Goal: Task Accomplishment & Management: Manage account settings

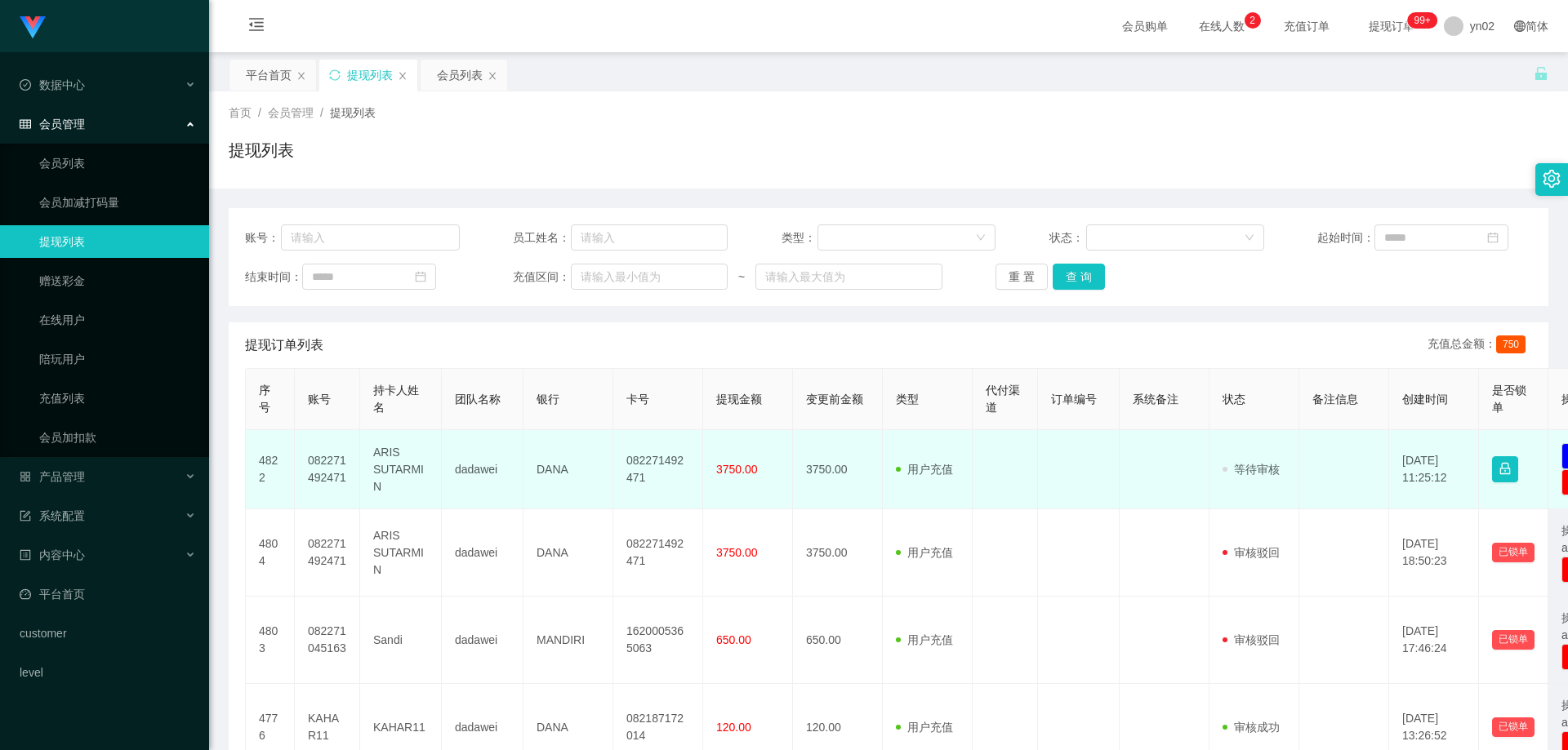
click at [1378, 442] on td at bounding box center [1344, 470] width 90 height 79
click at [1508, 464] on button "button" at bounding box center [1505, 469] width 26 height 26
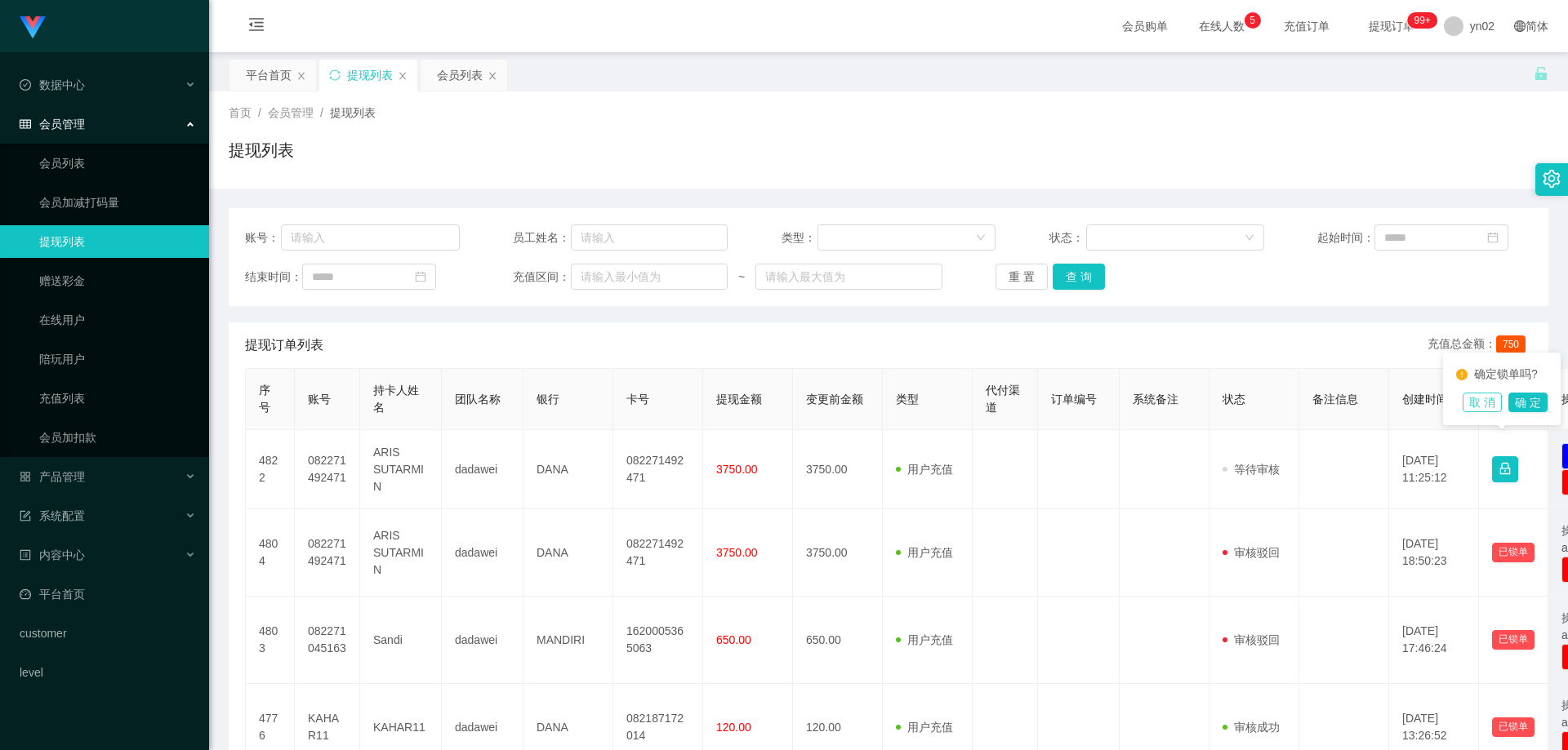
click at [1502, 402] on button "取 消" at bounding box center [1482, 402] width 39 height 19
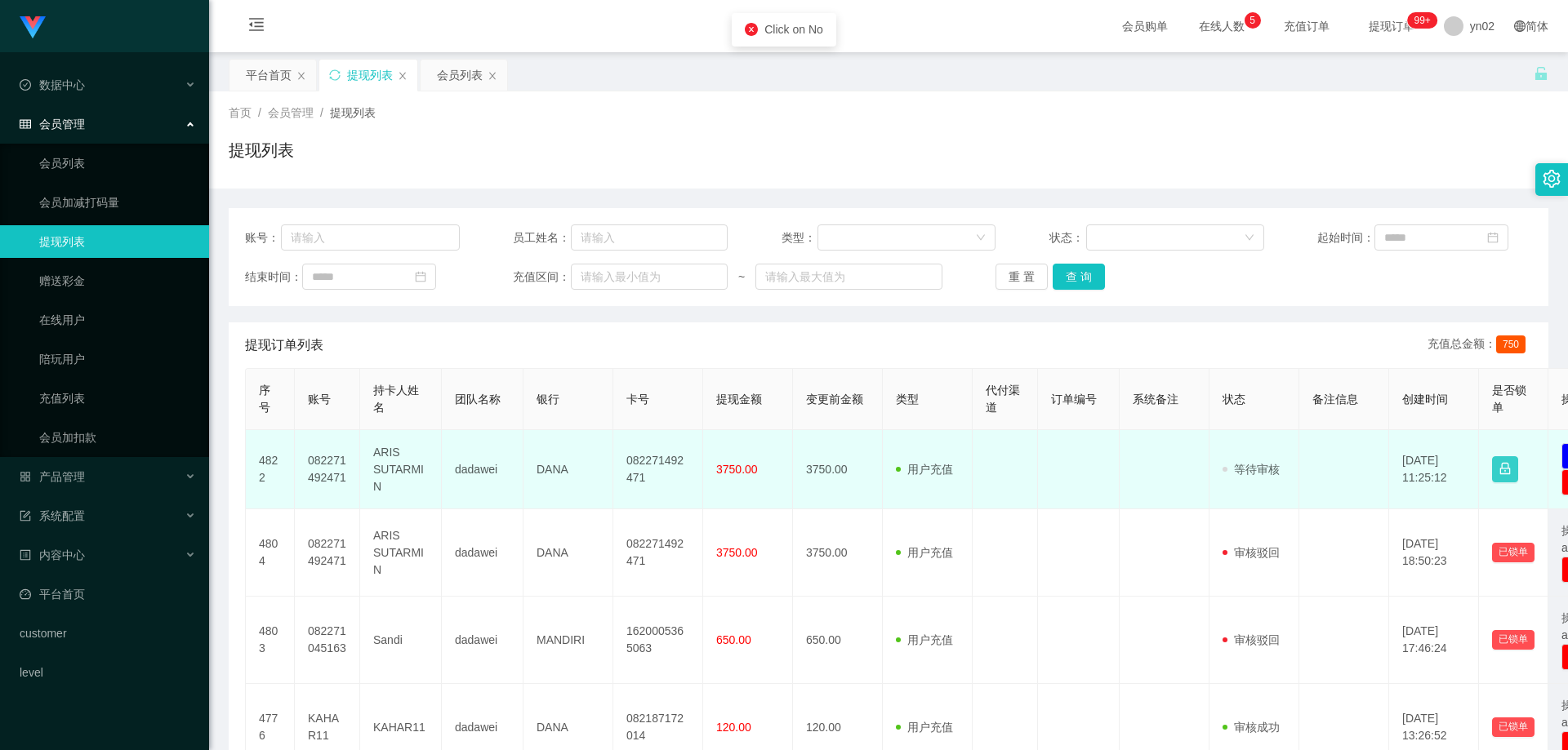
click at [1502, 465] on button "button" at bounding box center [1505, 469] width 26 height 26
click at [1448, 480] on td "[DATE] 11:25:12" at bounding box center [1434, 470] width 90 height 79
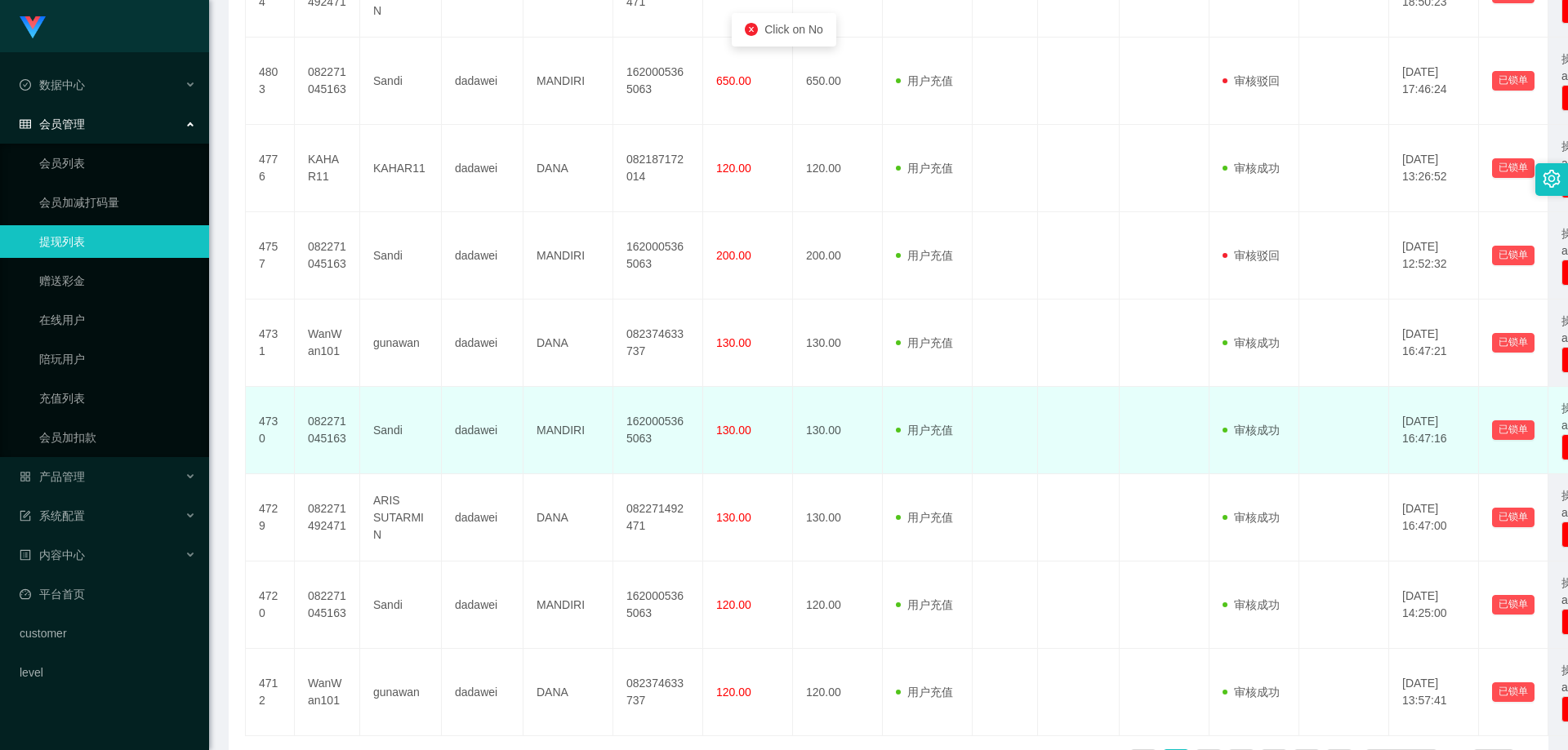
scroll to position [673, 0]
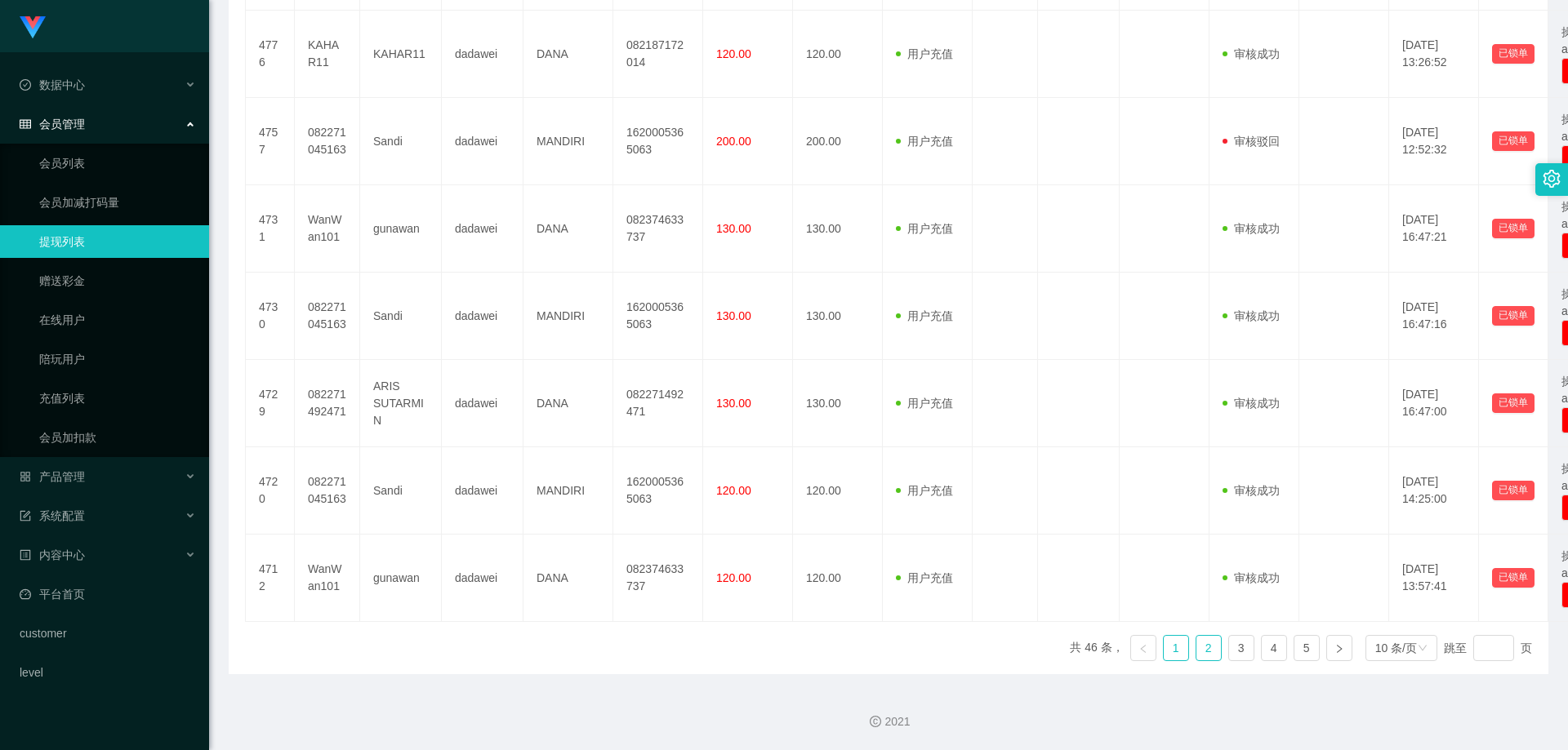
click at [1199, 648] on link "2" at bounding box center [1209, 649] width 25 height 25
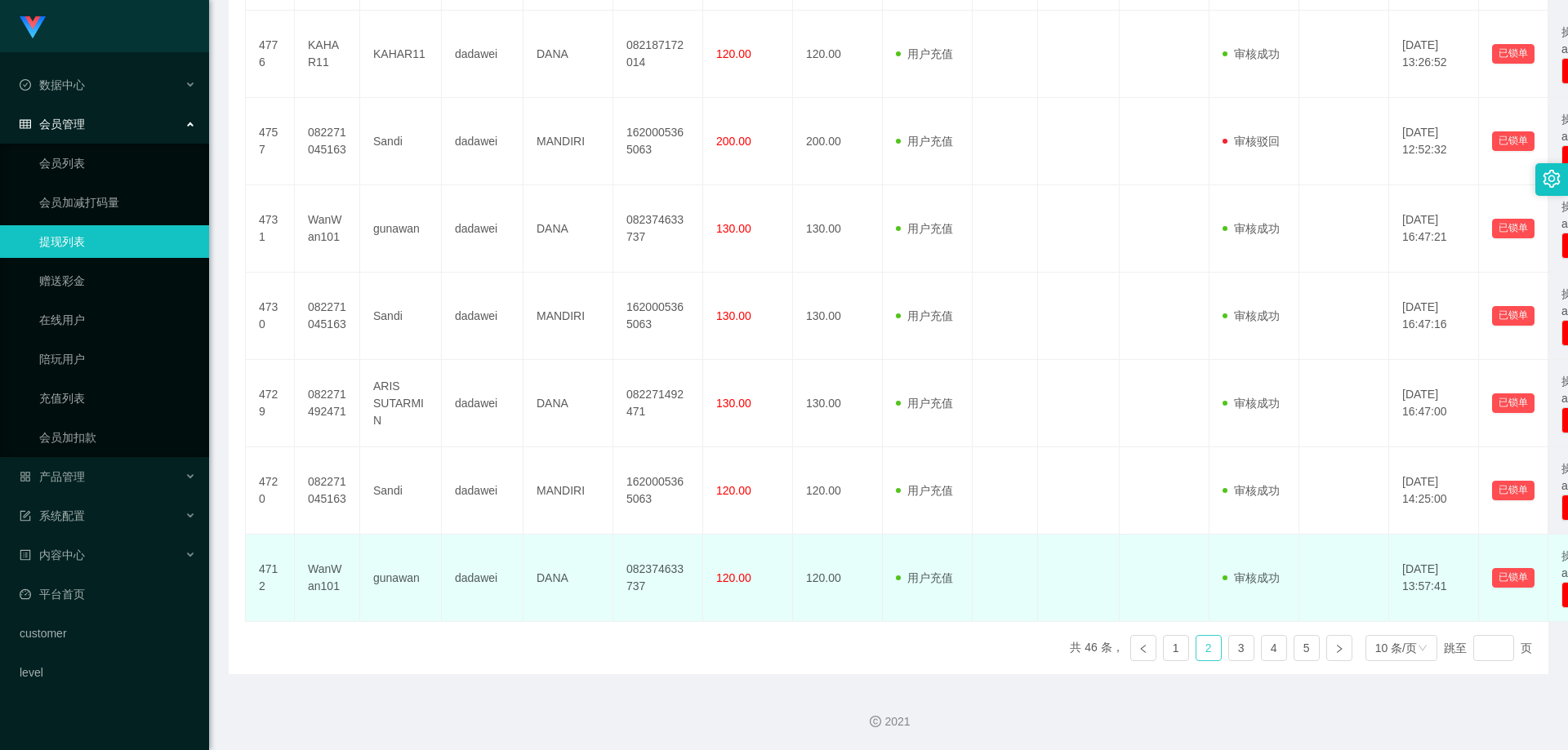
scroll to position [639, 0]
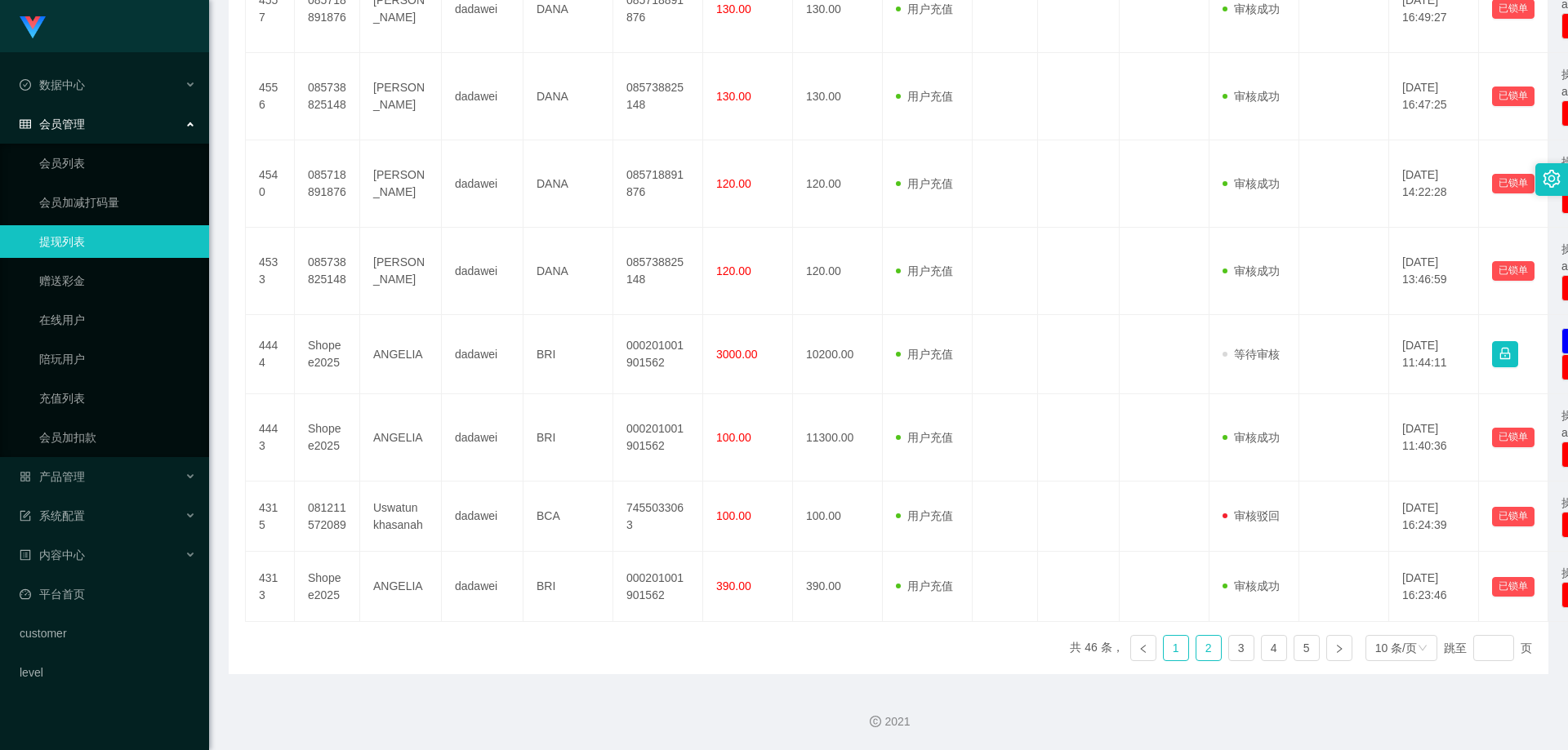
click at [1164, 651] on link "1" at bounding box center [1176, 649] width 25 height 25
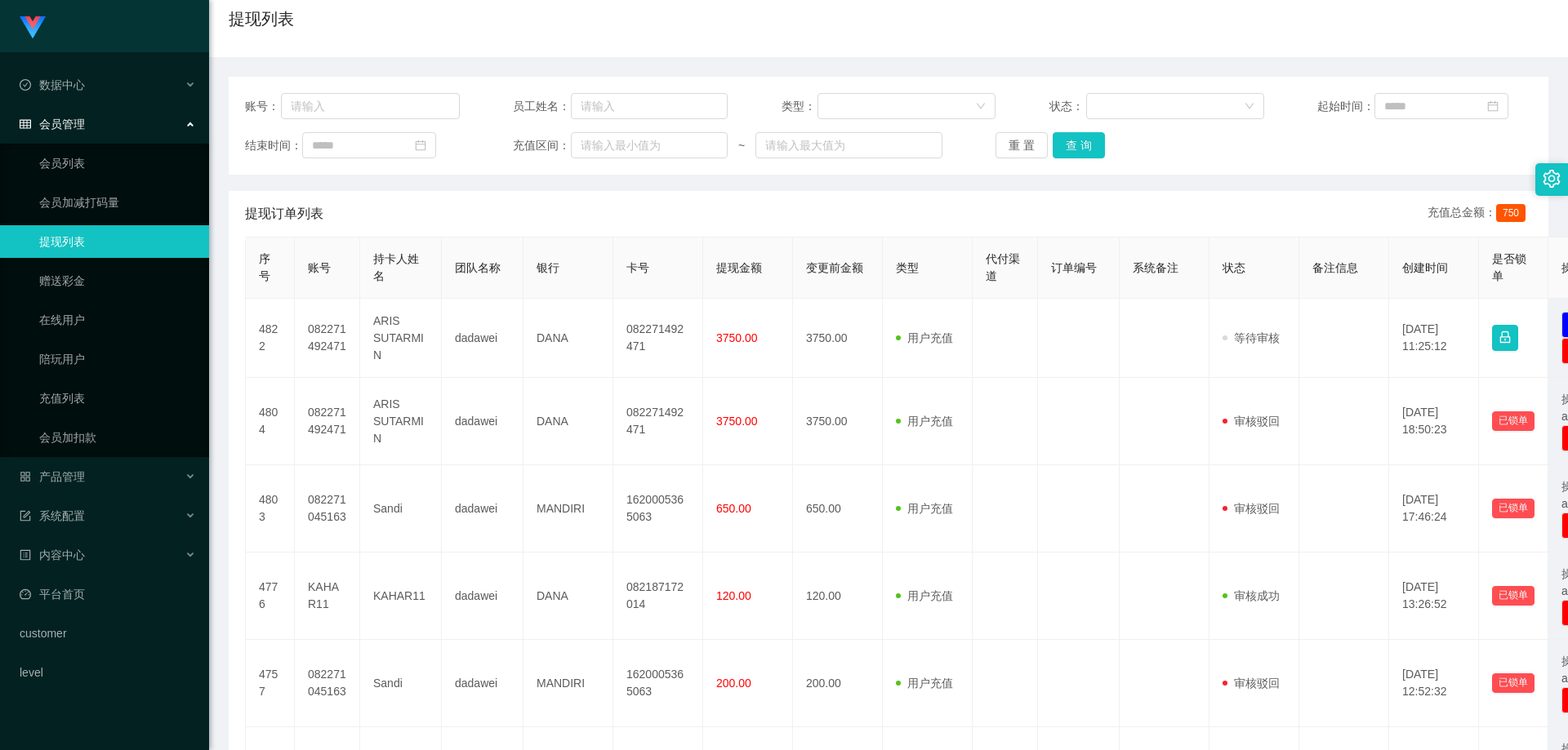
scroll to position [0, 0]
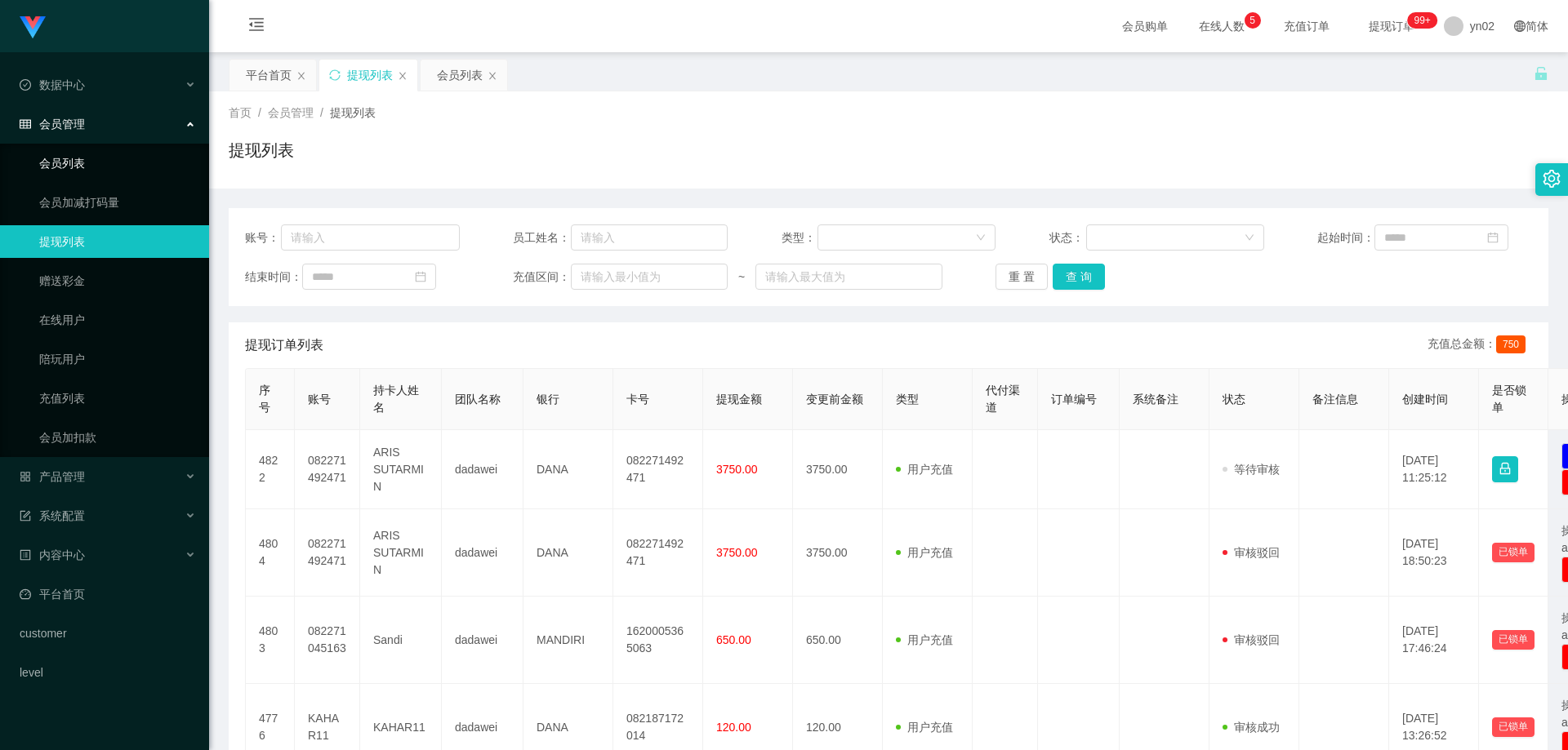
click at [78, 168] on link "会员列表" at bounding box center [118, 164] width 157 height 33
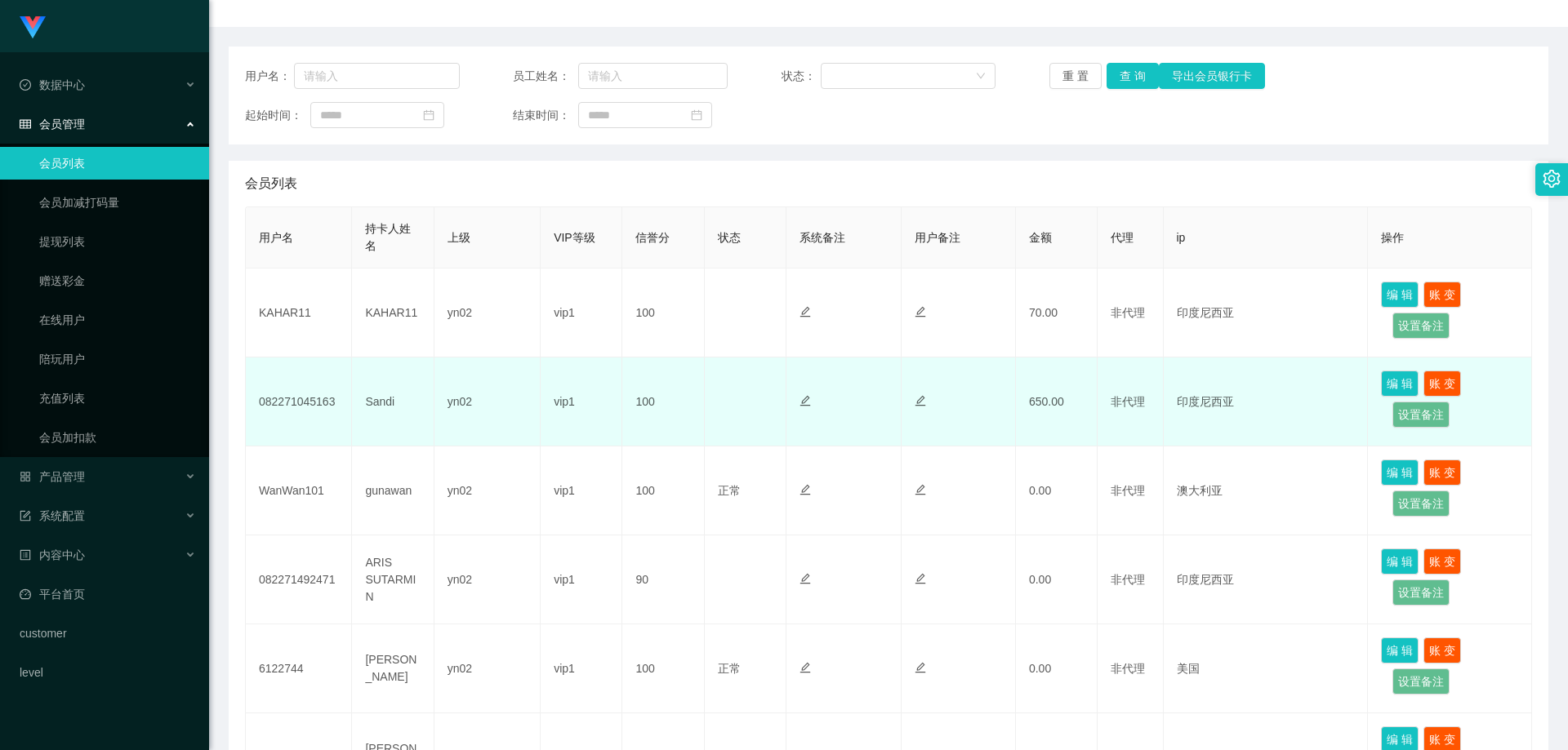
scroll to position [164, 0]
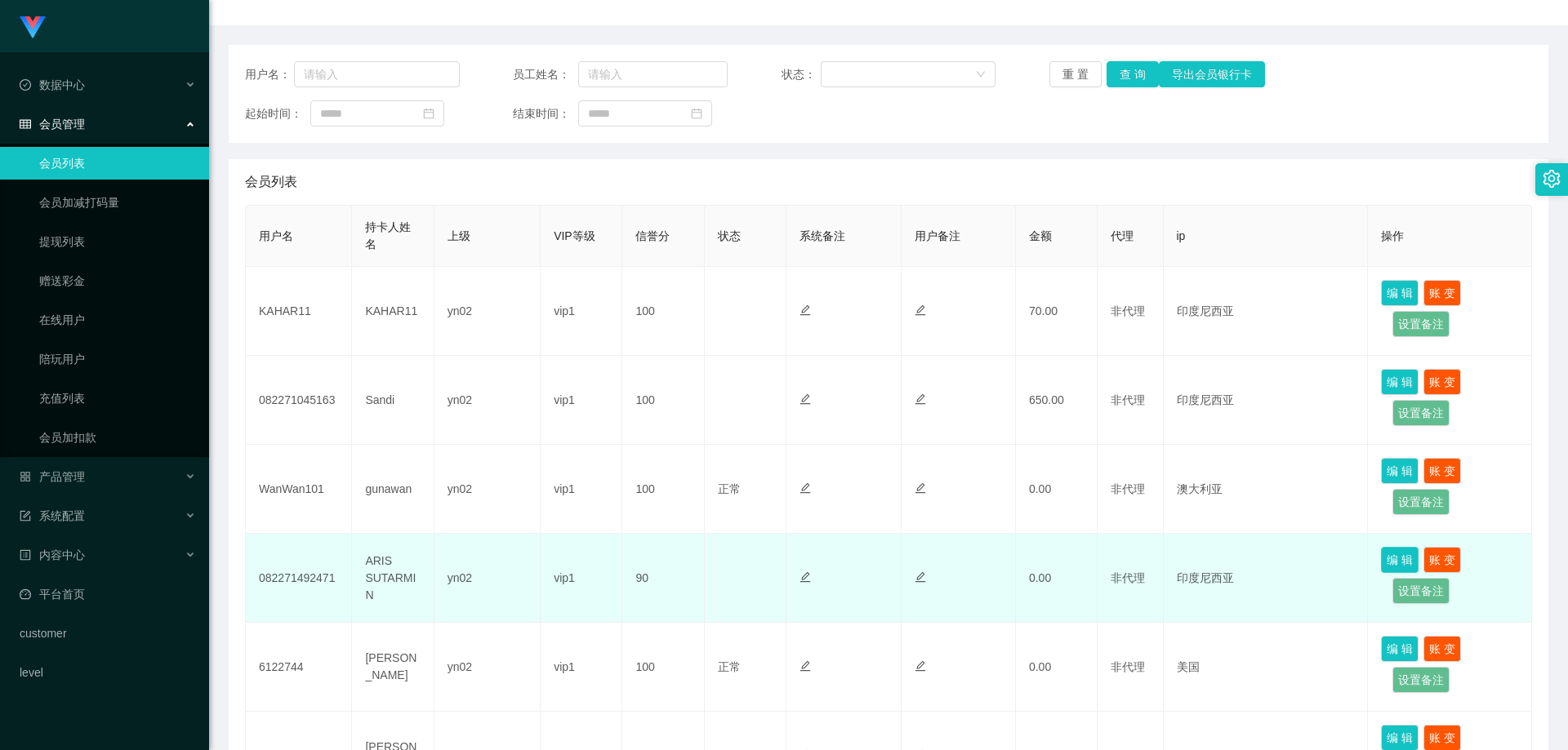
click at [1383, 560] on button "编 辑" at bounding box center [1400, 560] width 37 height 26
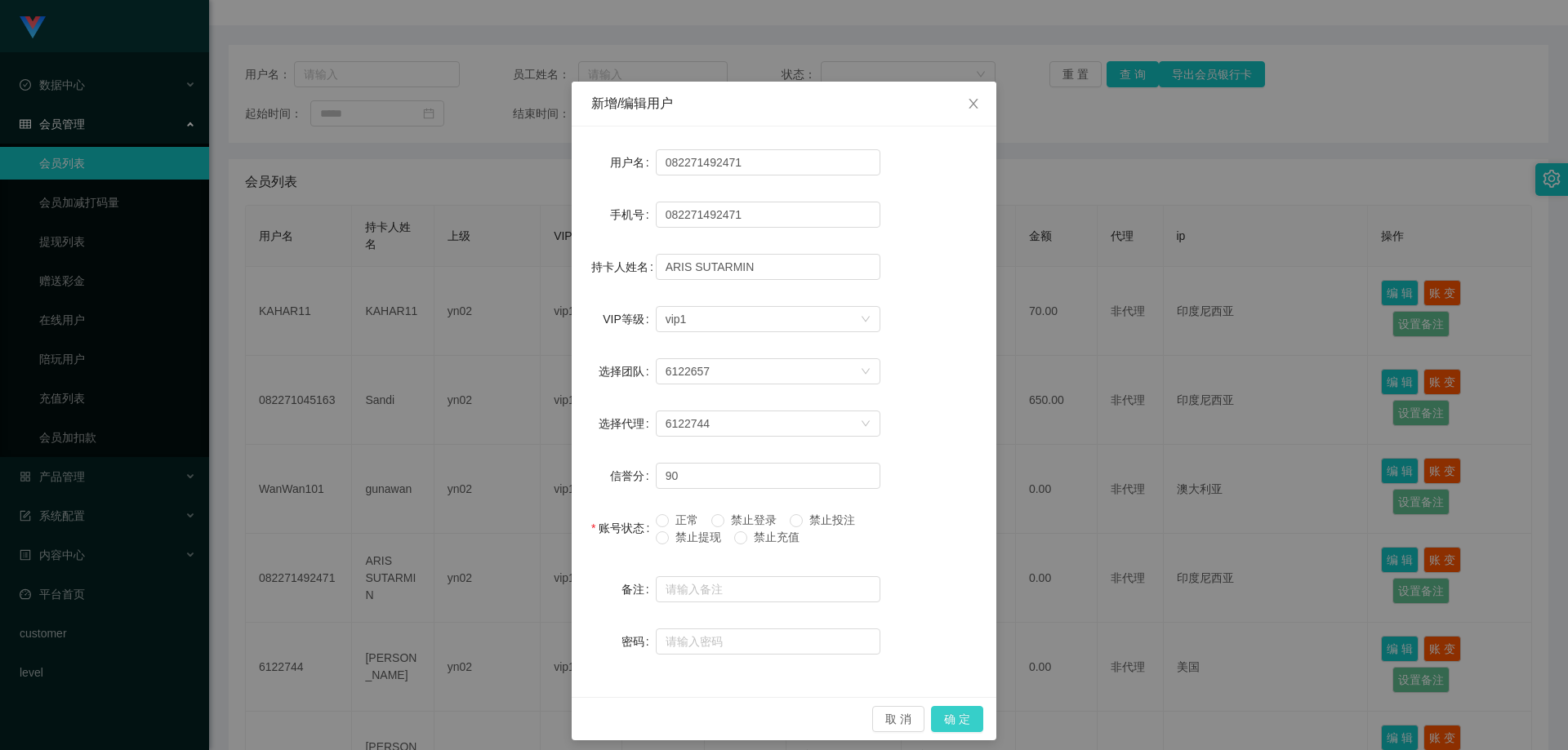
click at [952, 708] on button "确 定" at bounding box center [957, 718] width 53 height 26
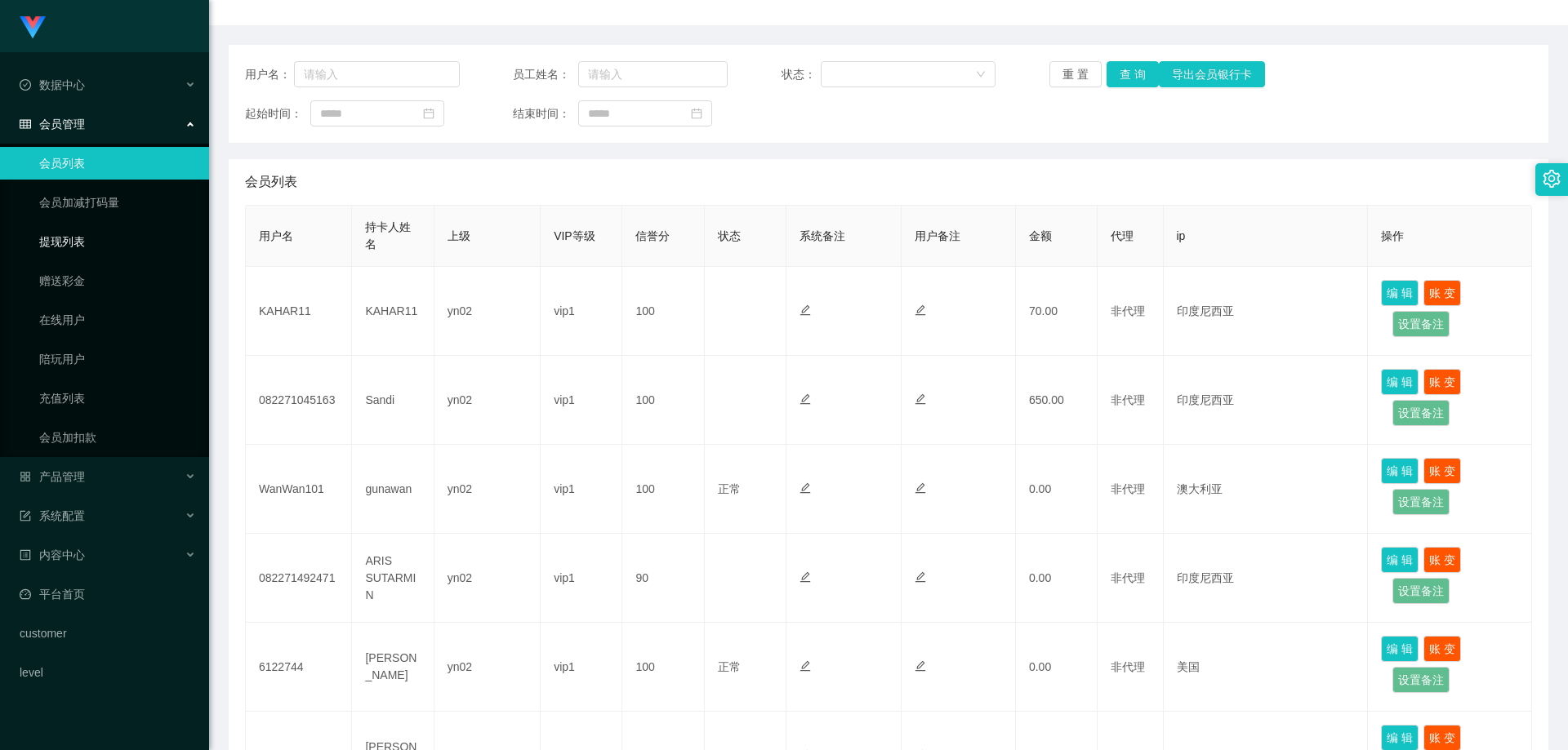
click at [98, 243] on link "提现列表" at bounding box center [118, 241] width 157 height 33
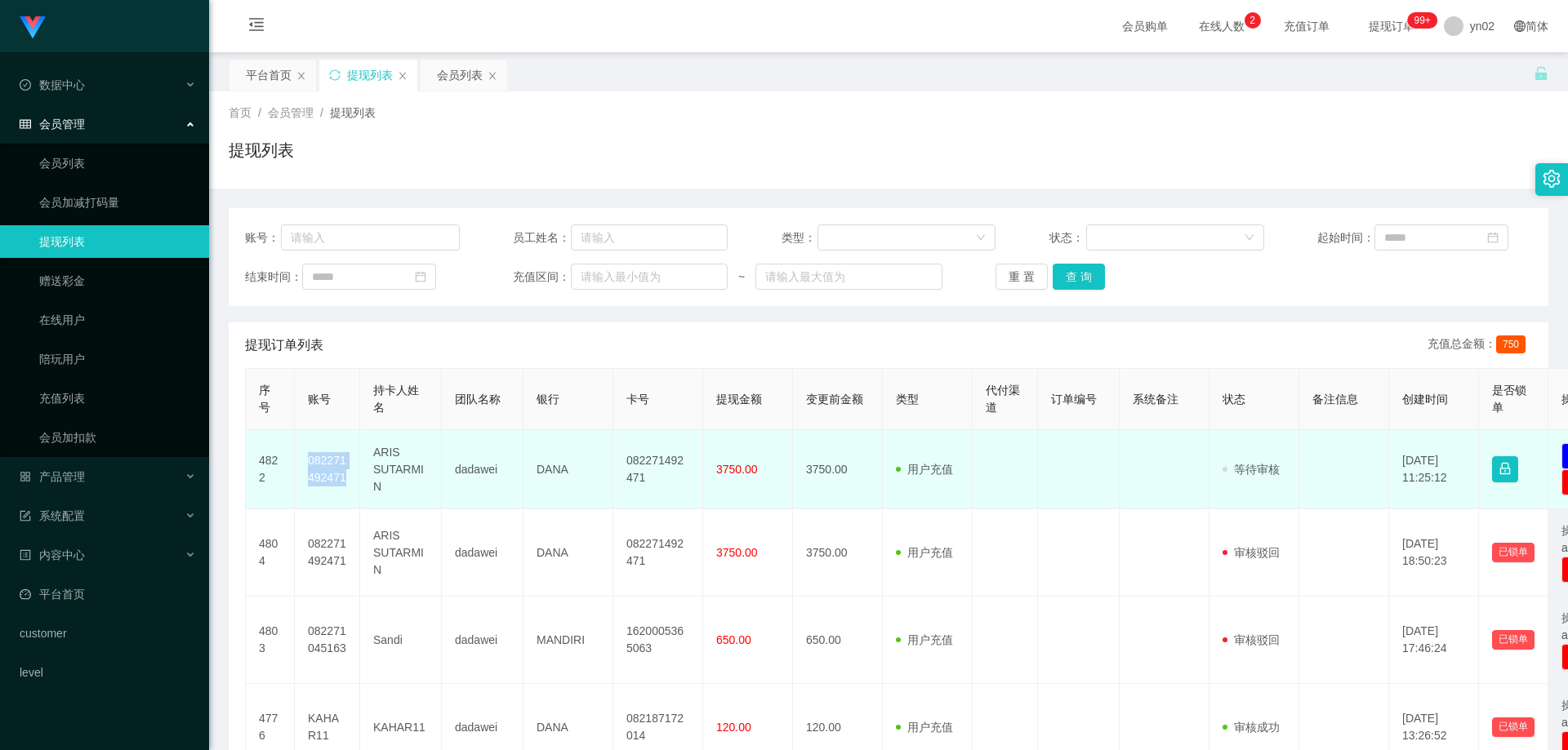
drag, startPoint x: 348, startPoint y: 480, endPoint x: 303, endPoint y: 467, distance: 46.8
click at [303, 467] on td "082271492471" at bounding box center [327, 470] width 65 height 79
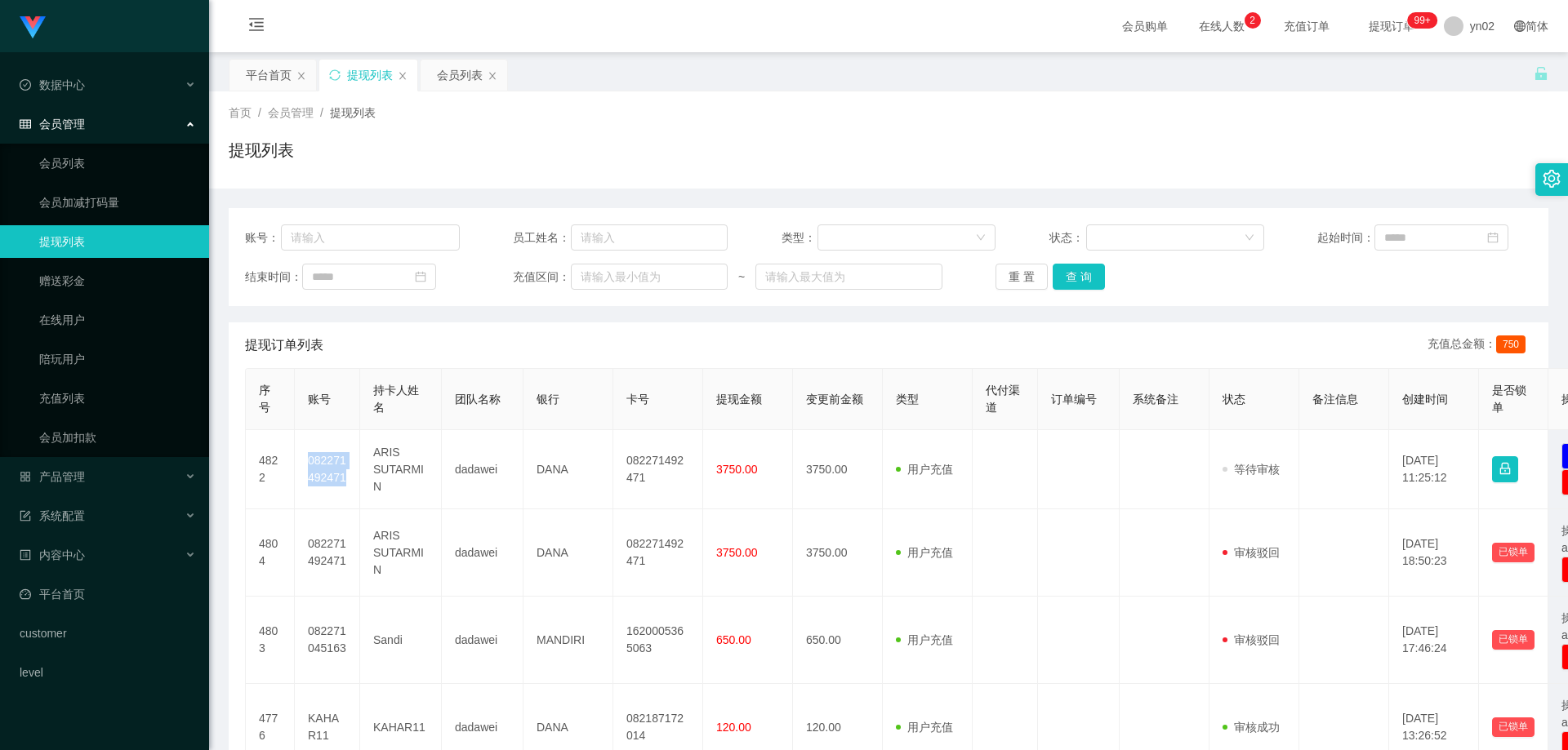
copy td "082271492471"
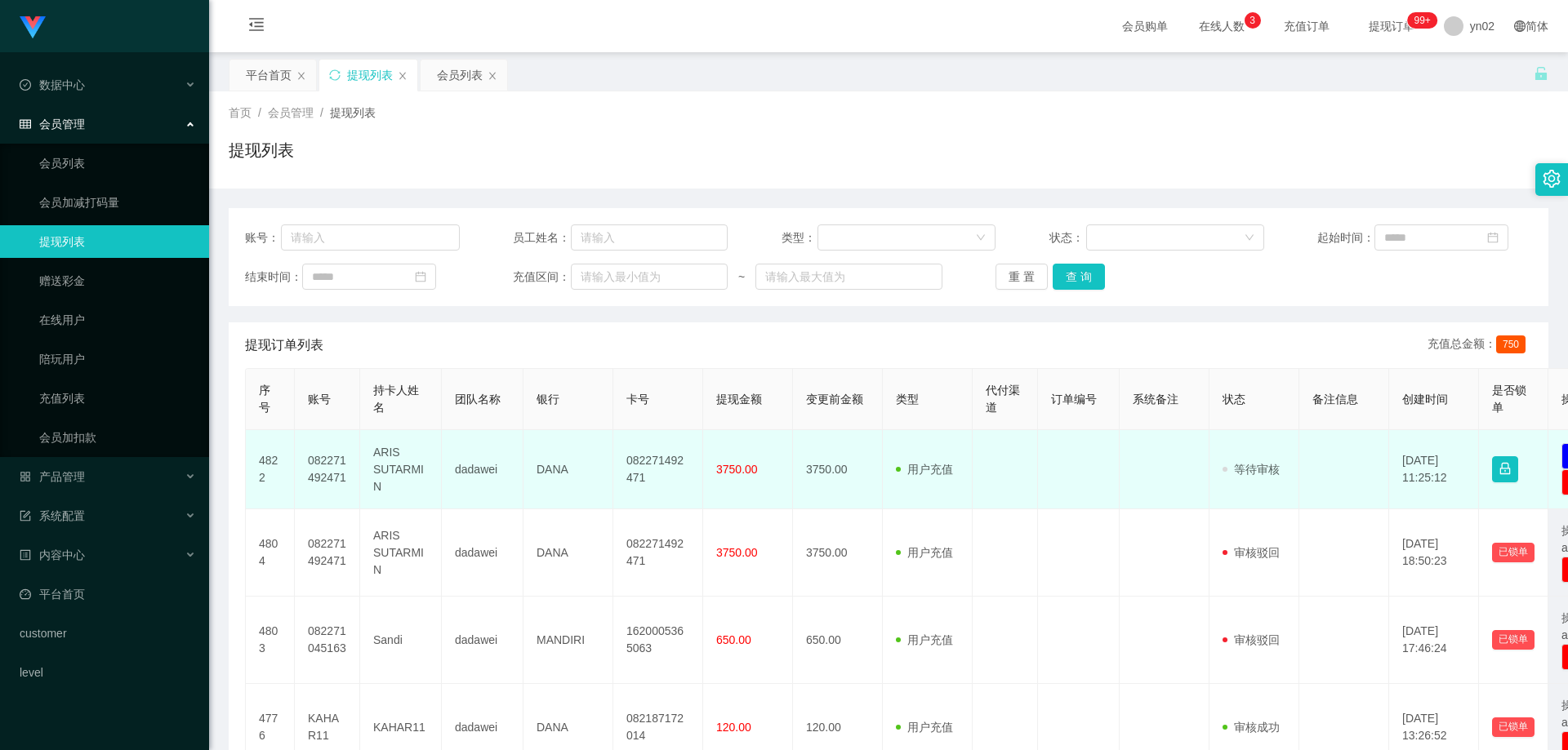
drag, startPoint x: 1222, startPoint y: 466, endPoint x: 1214, endPoint y: 474, distance: 11.3
click at [1214, 474] on td "审核驳回 审核成功 等待审核" at bounding box center [1254, 470] width 90 height 79
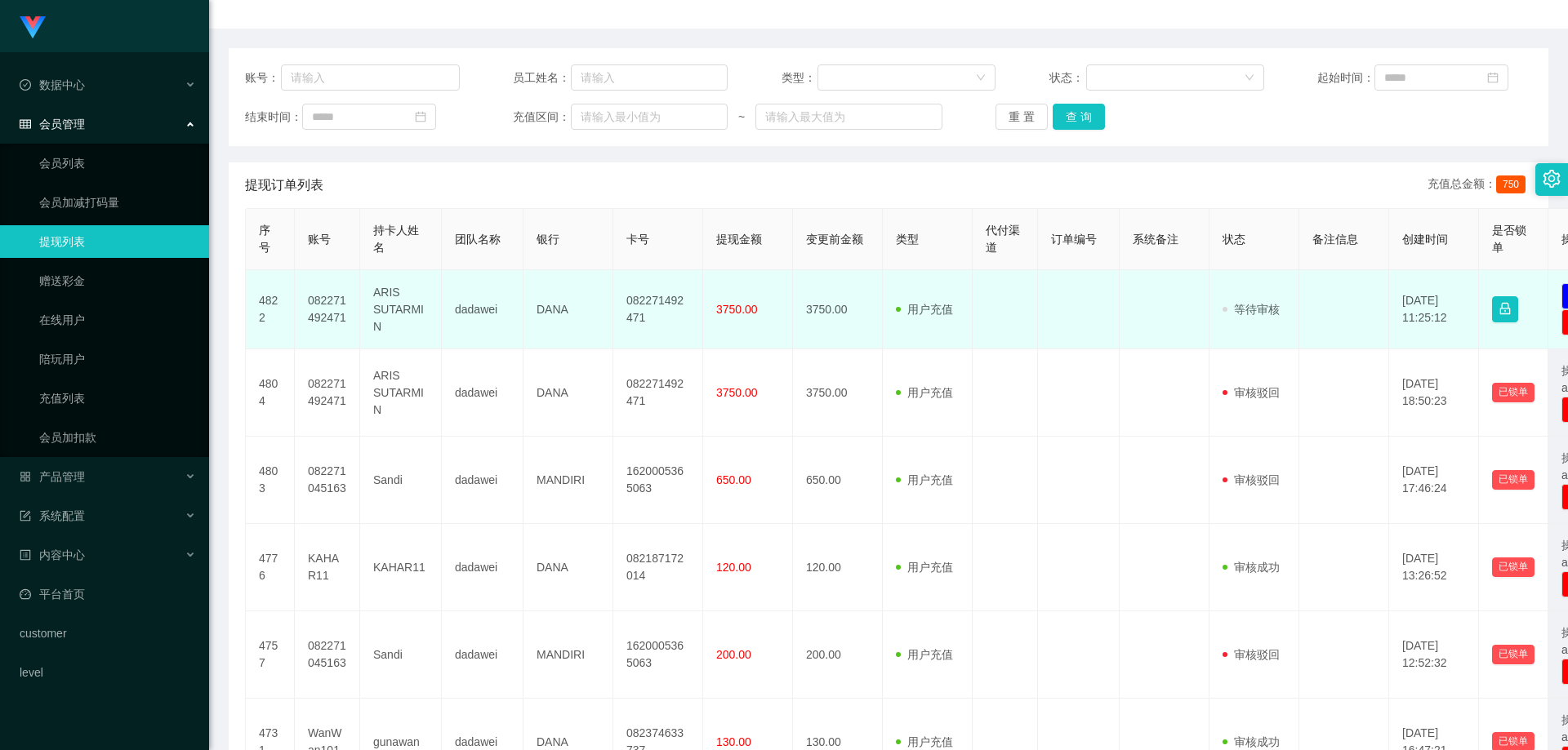
scroll to position [164, 0]
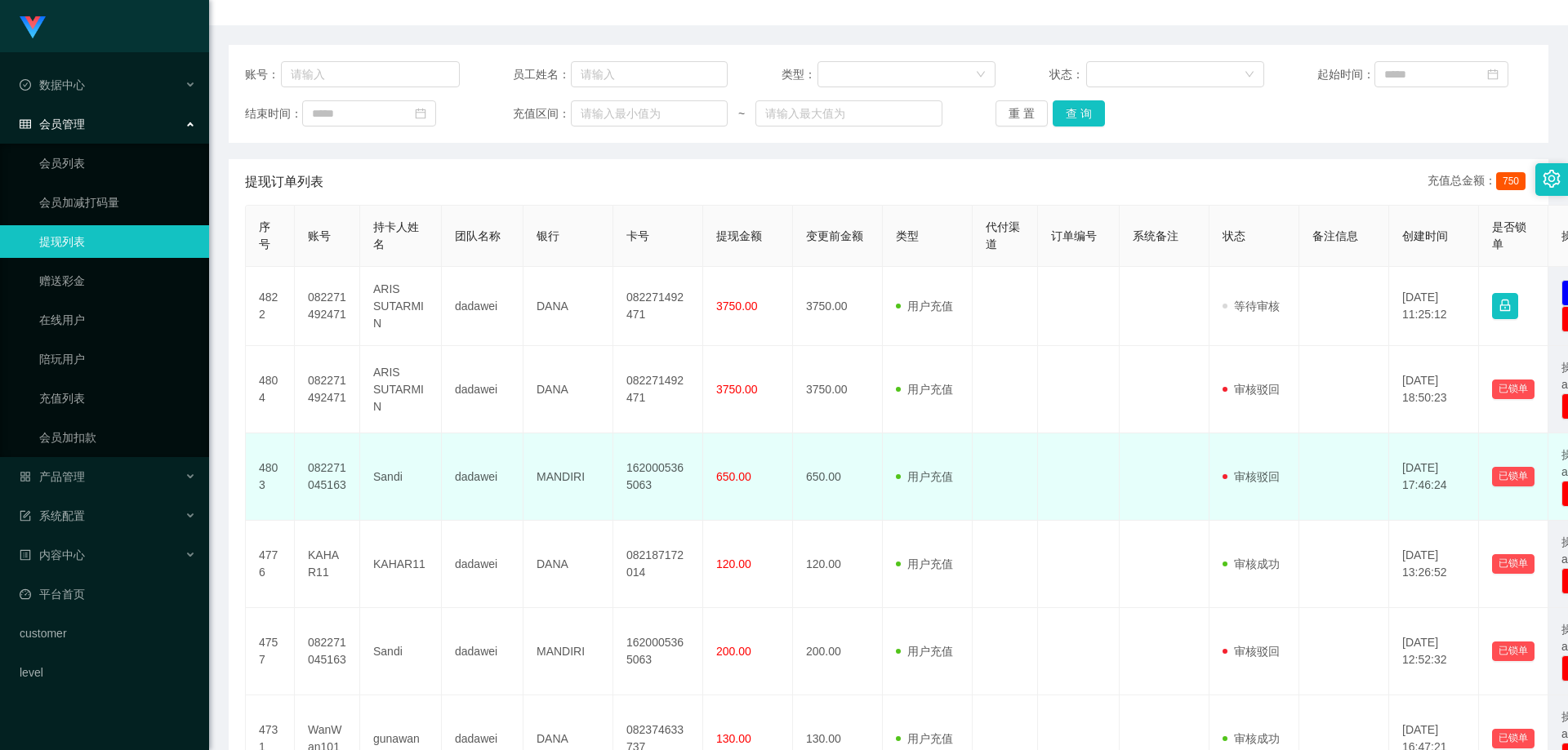
drag, startPoint x: 1228, startPoint y: 479, endPoint x: 1207, endPoint y: 489, distance: 23.3
click at [1207, 489] on tr "4803 082271045163 Sandi dadawei MANDIRI 1620005365063 650.00 650.00 用户充值 人工扣款 审…" at bounding box center [952, 476] width 1411 height 87
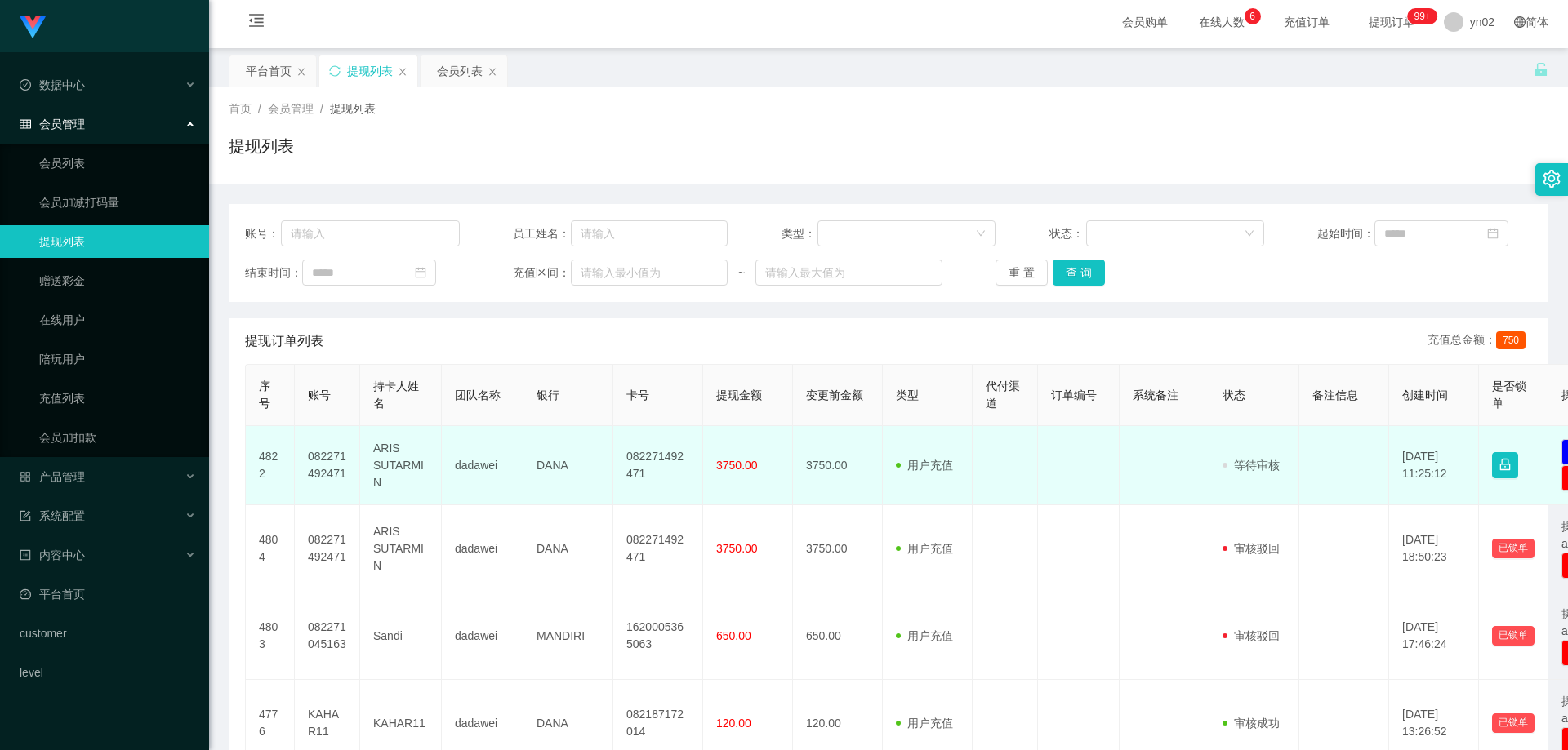
scroll to position [0, 0]
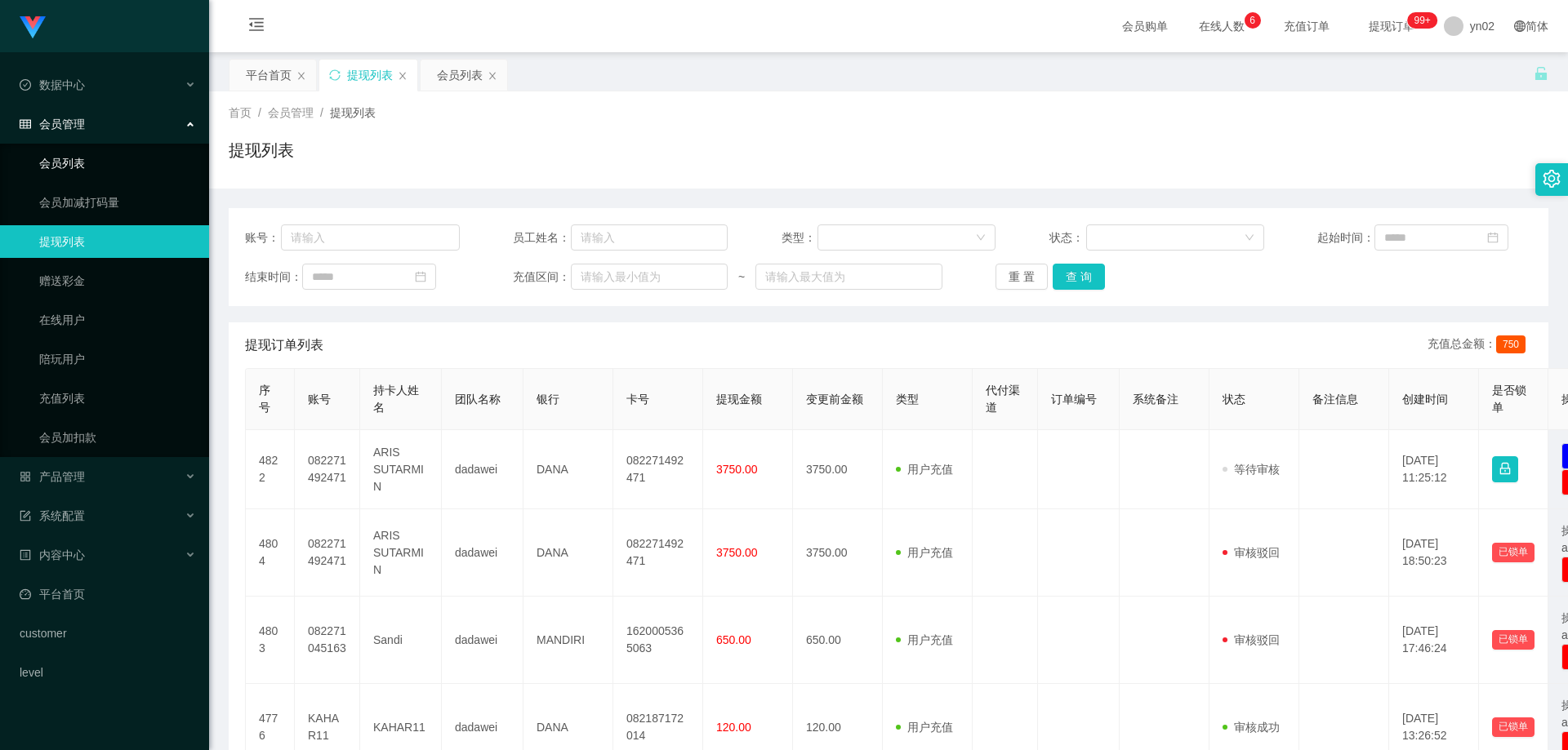
click at [80, 176] on link "会员列表" at bounding box center [118, 164] width 157 height 33
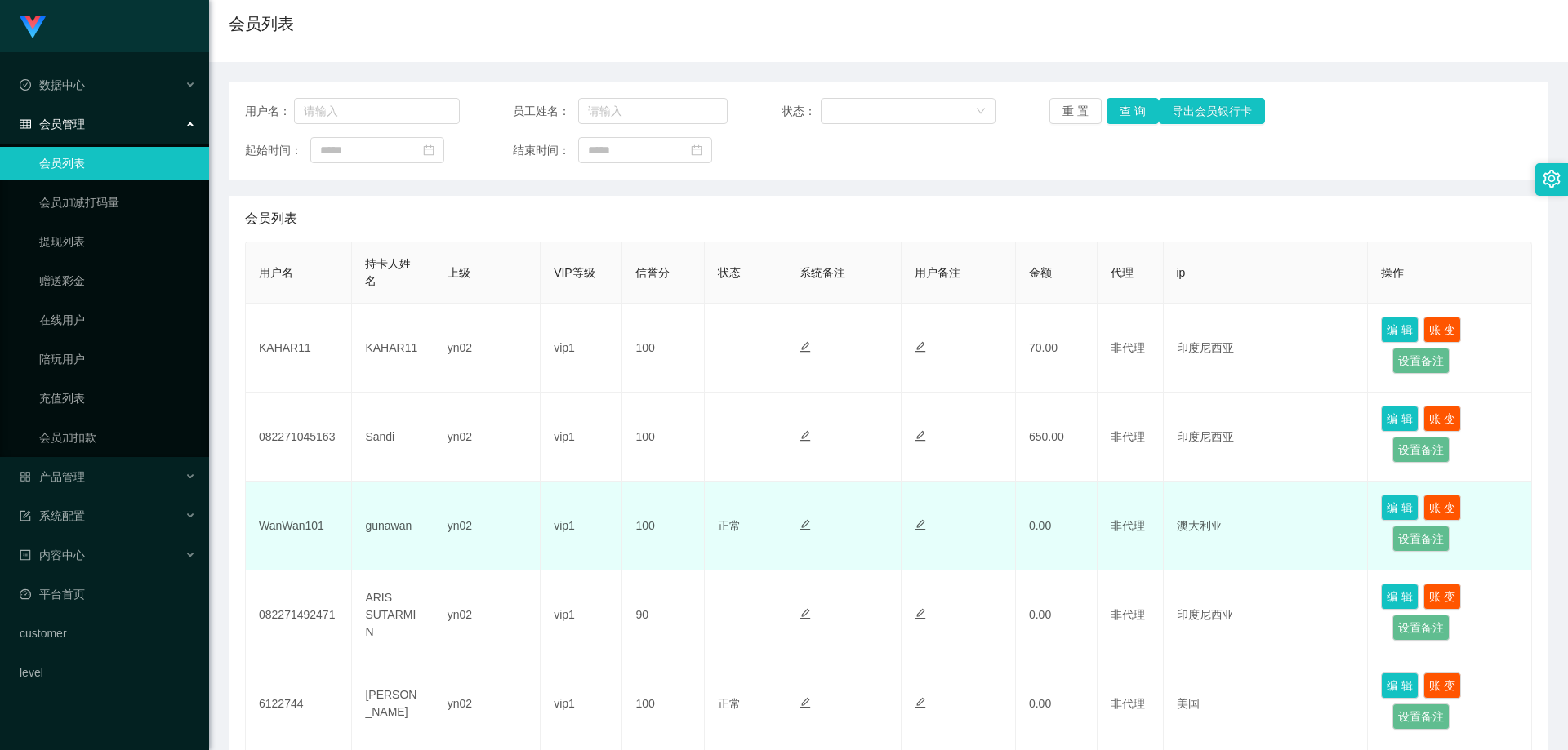
scroll to position [164, 0]
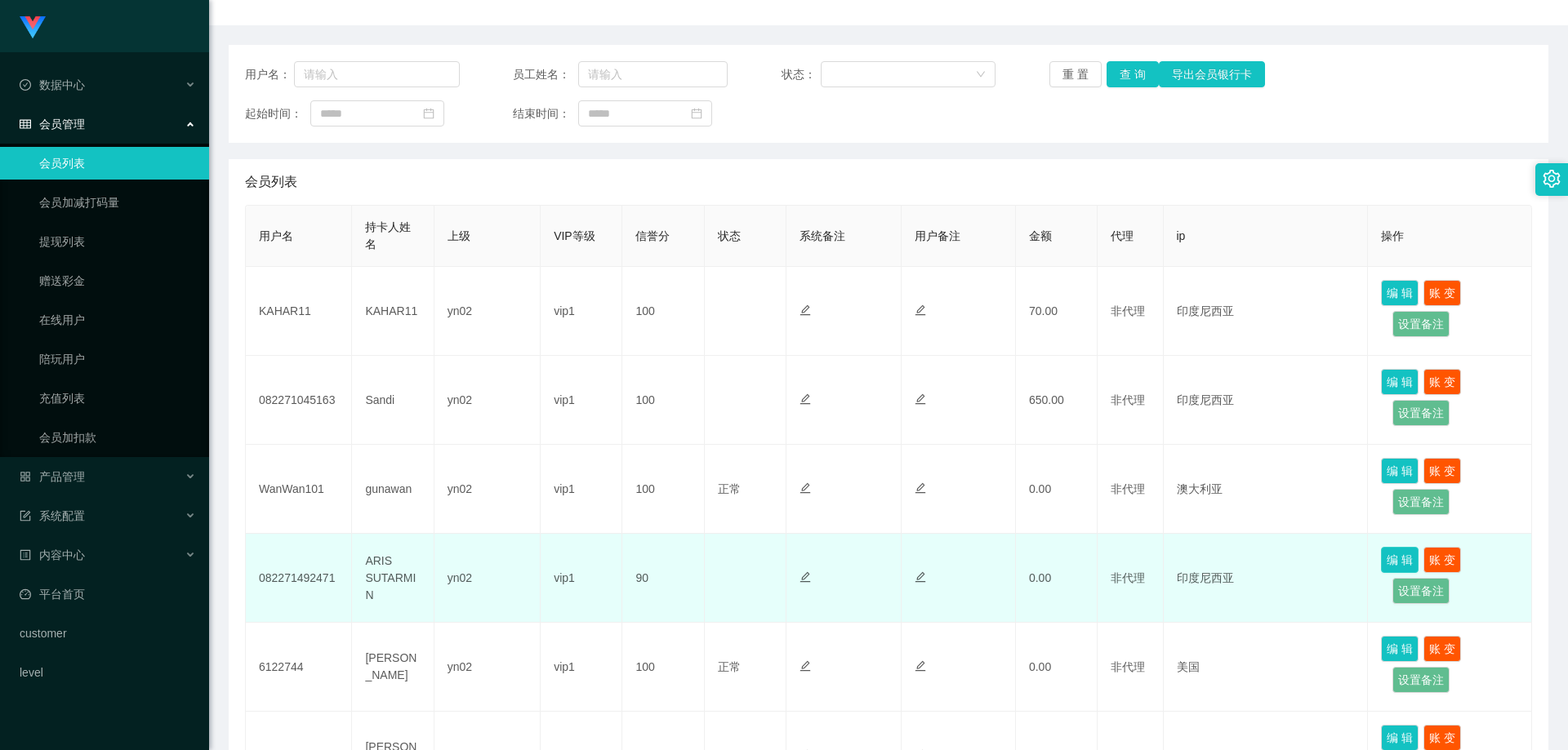
click at [1382, 560] on button "编 辑" at bounding box center [1400, 560] width 37 height 26
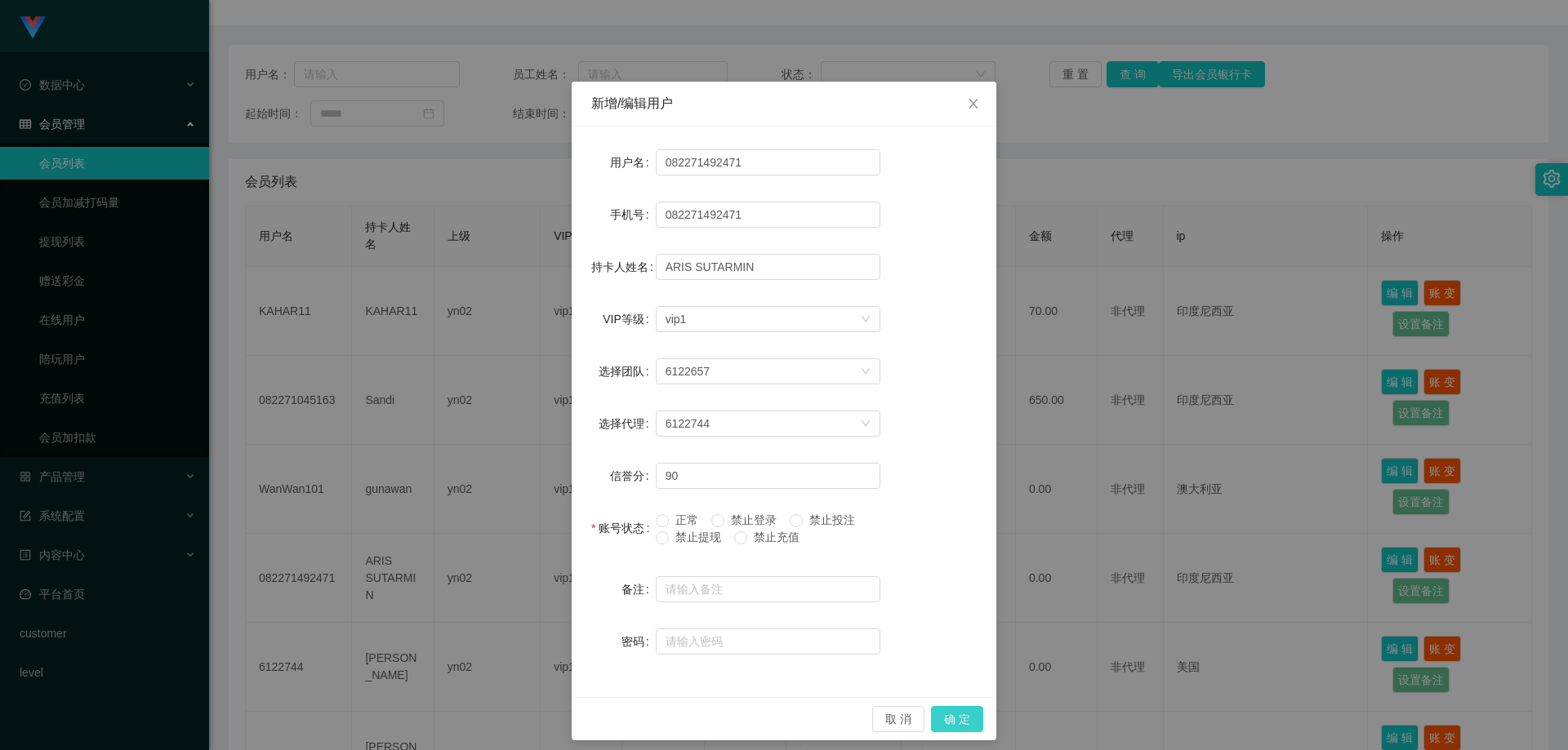
click at [958, 716] on button "确 定" at bounding box center [957, 718] width 53 height 26
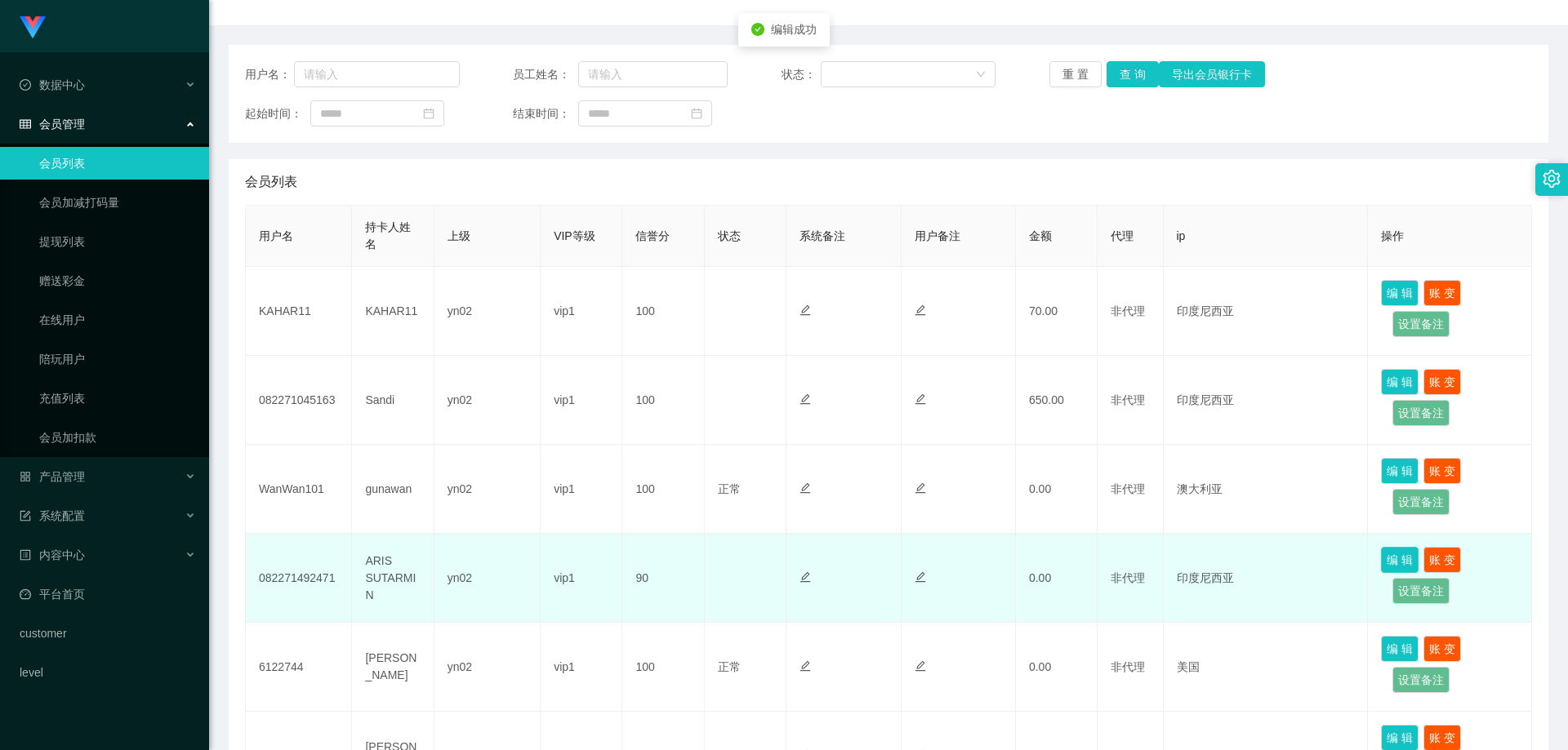
click at [1383, 557] on button "编 辑" at bounding box center [1400, 560] width 37 height 26
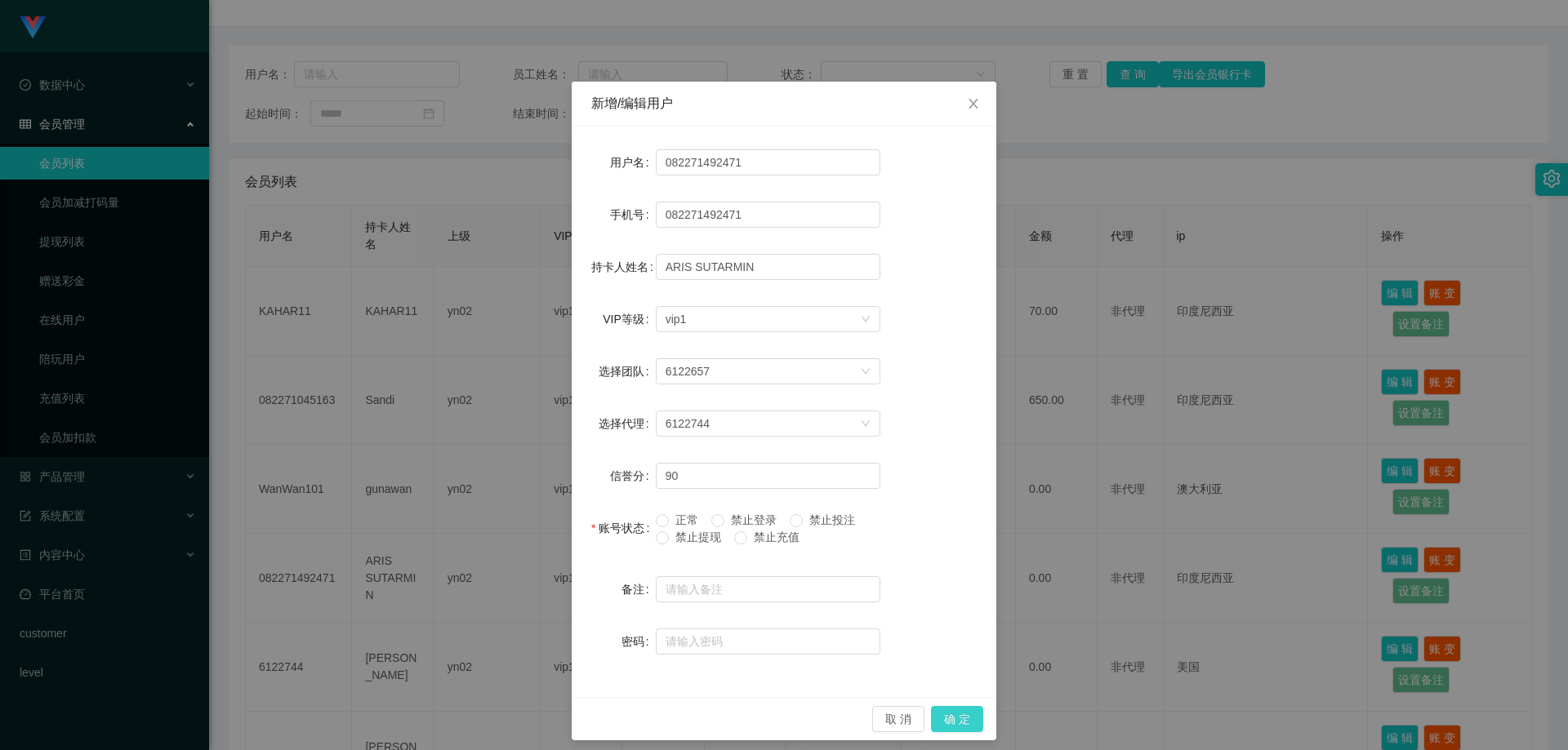
click at [961, 717] on button "确 定" at bounding box center [957, 718] width 53 height 26
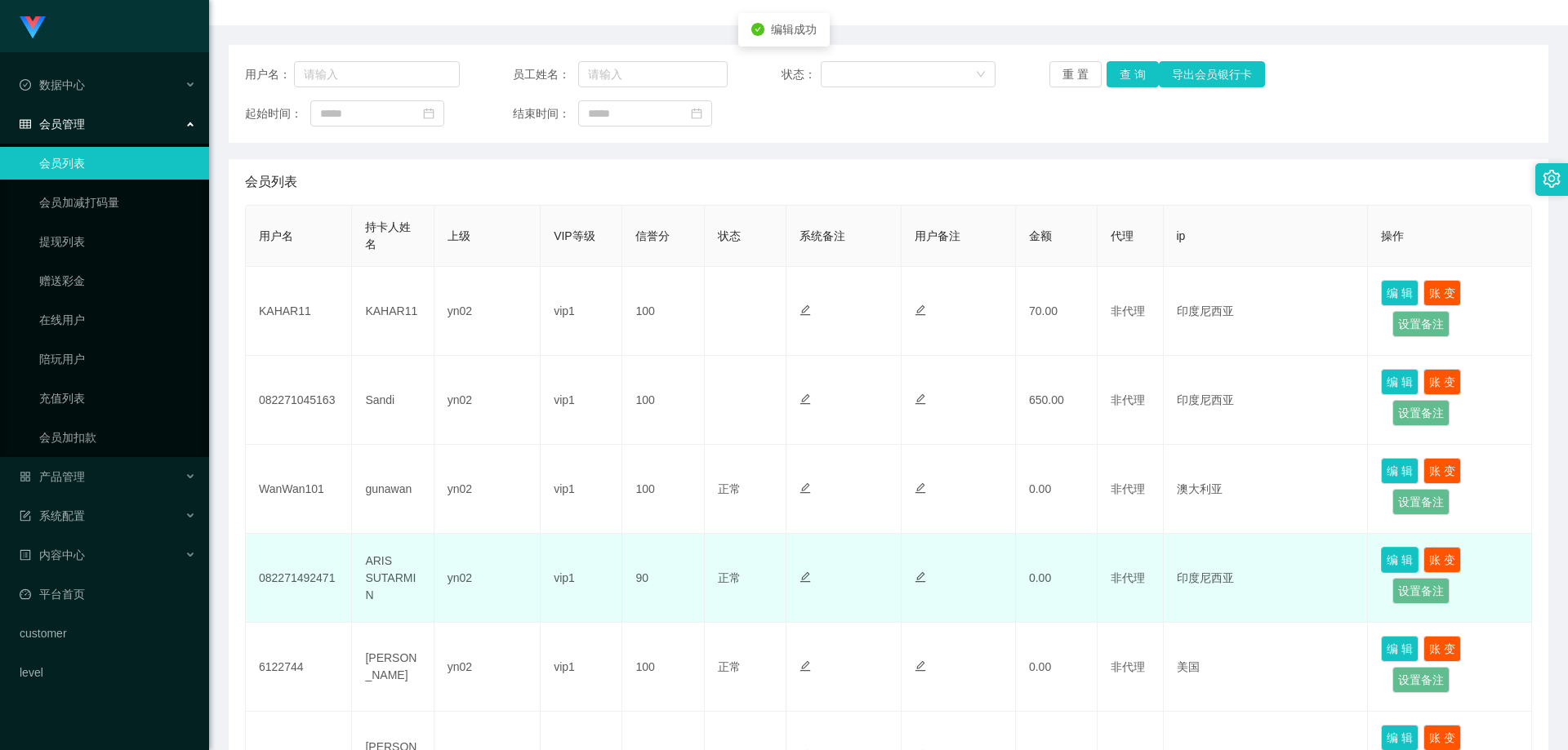
click at [1387, 552] on button "编 辑" at bounding box center [1400, 560] width 37 height 26
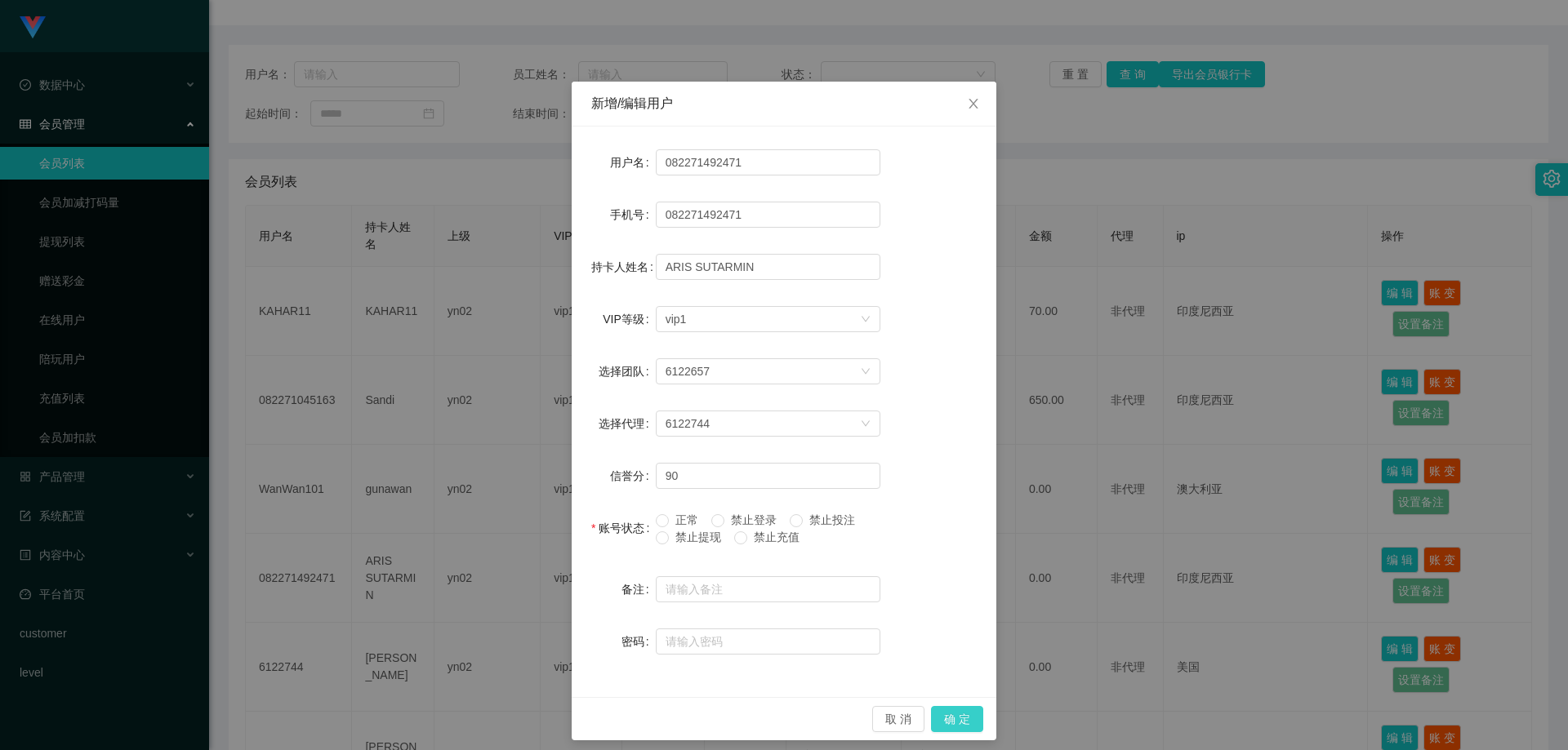
click at [937, 719] on button "确 定" at bounding box center [957, 718] width 53 height 26
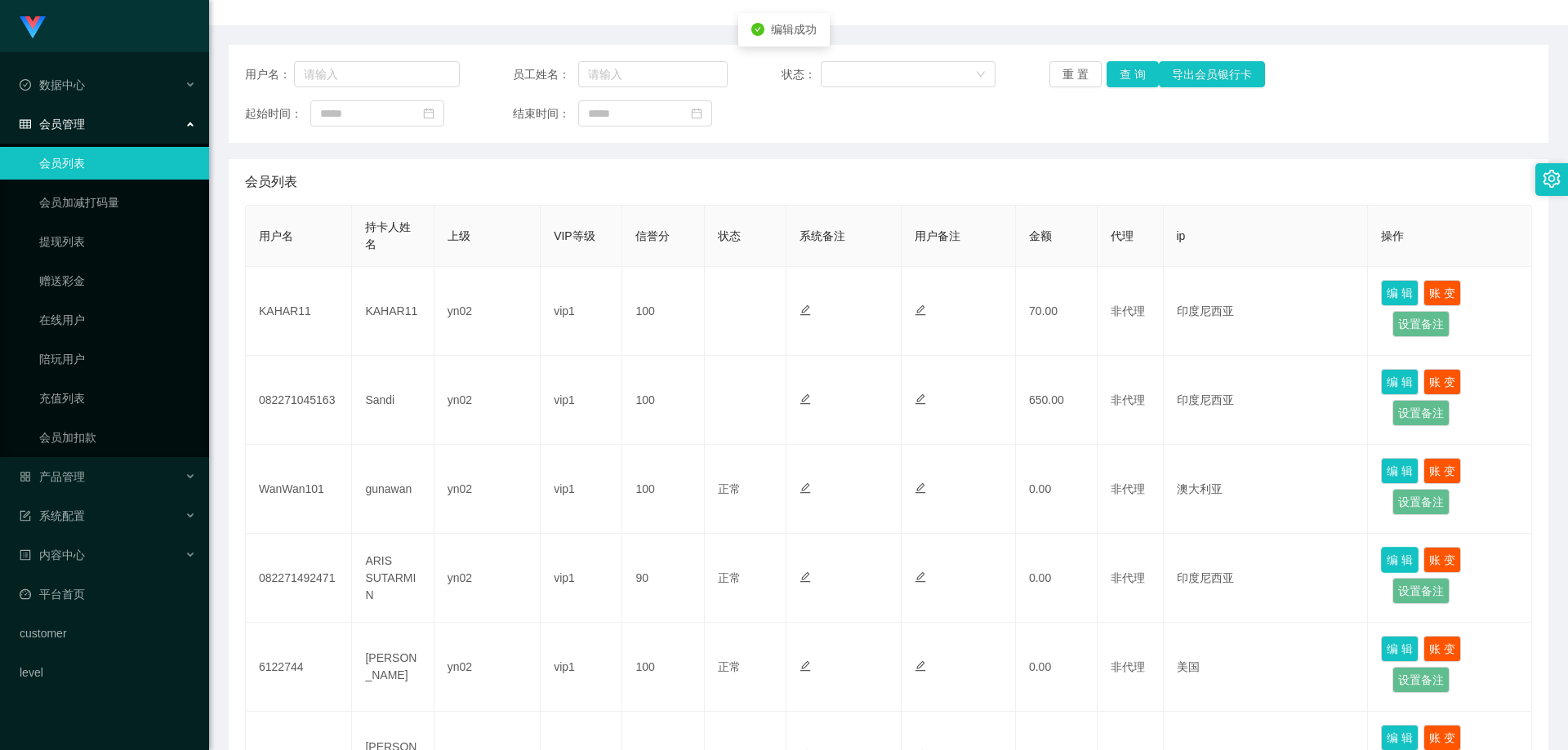
click at [1403, 564] on button "编 辑" at bounding box center [1400, 560] width 37 height 26
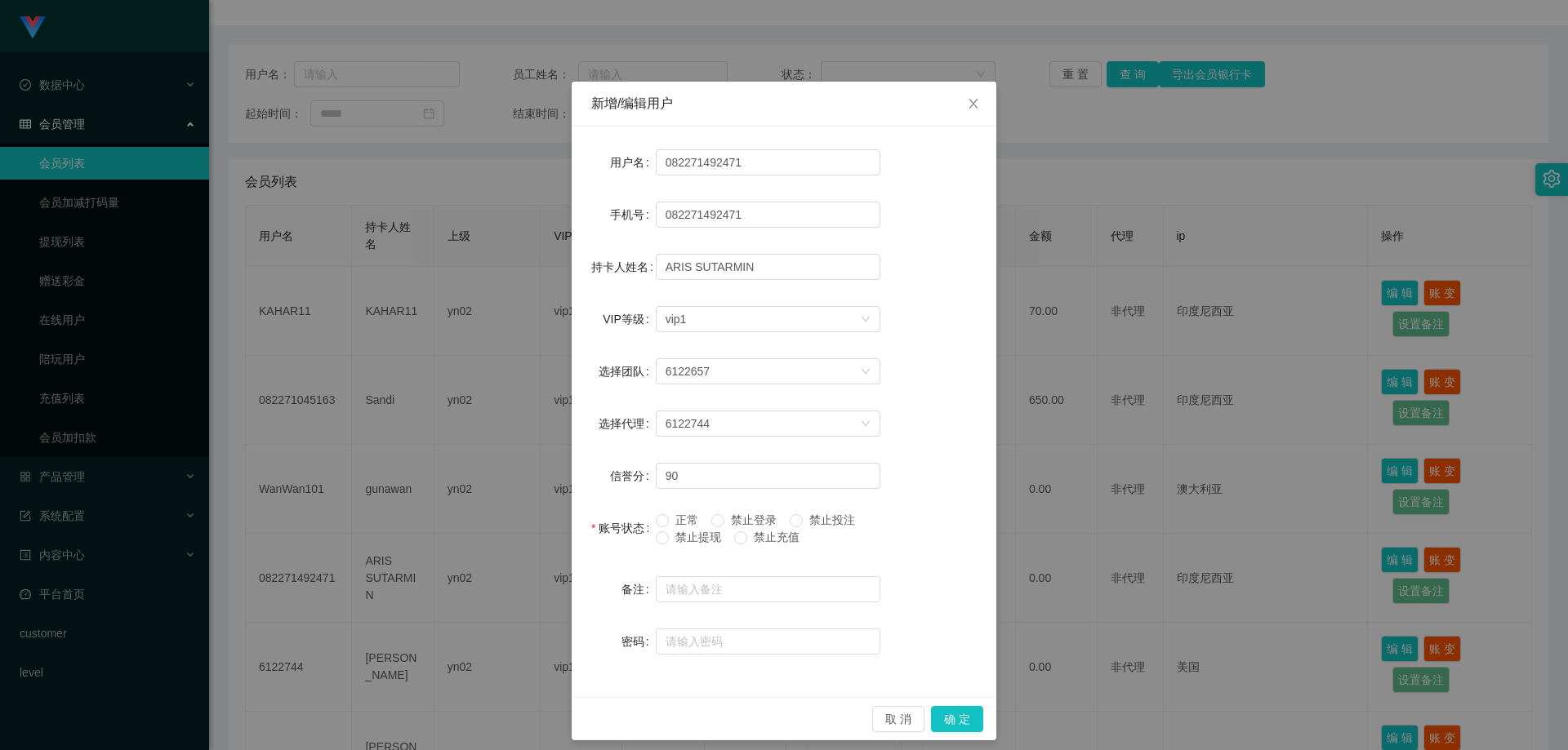
click at [661, 546] on div "正常 禁止登录 禁止投注 禁止提现 禁止充值" at bounding box center [768, 533] width 225 height 42
click at [942, 709] on button "确 定" at bounding box center [957, 718] width 53 height 26
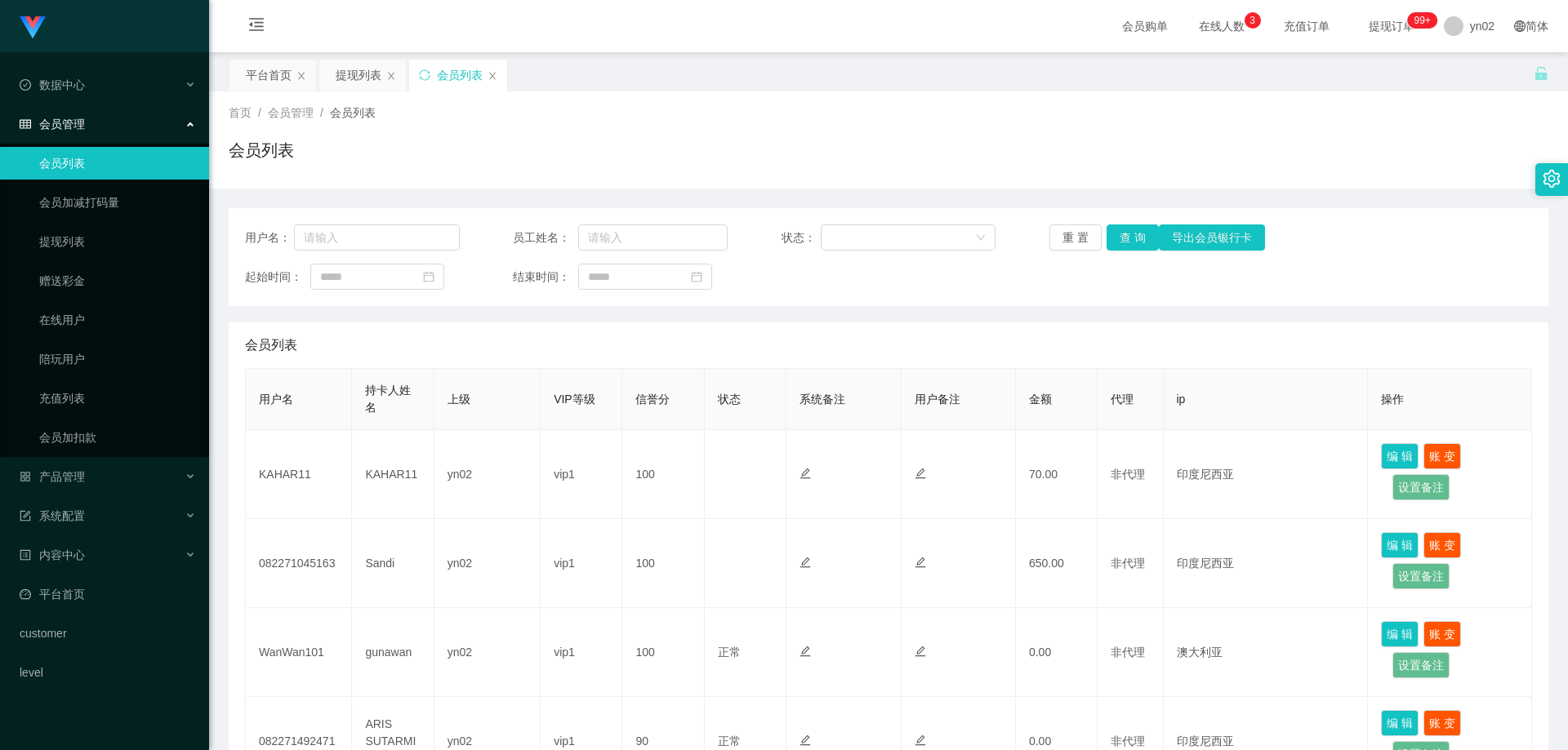
scroll to position [245, 0]
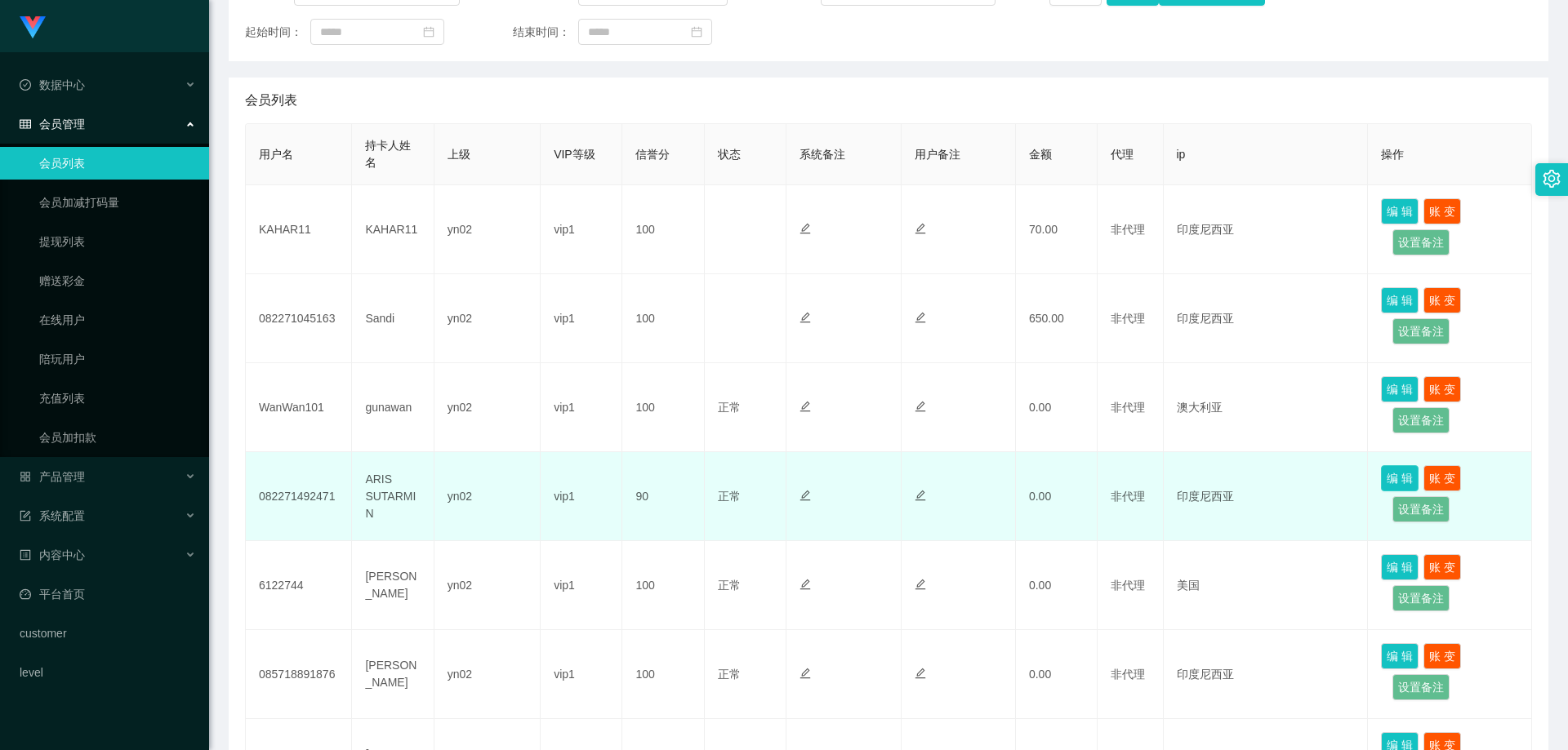
click at [1389, 476] on button "编 辑" at bounding box center [1400, 477] width 37 height 26
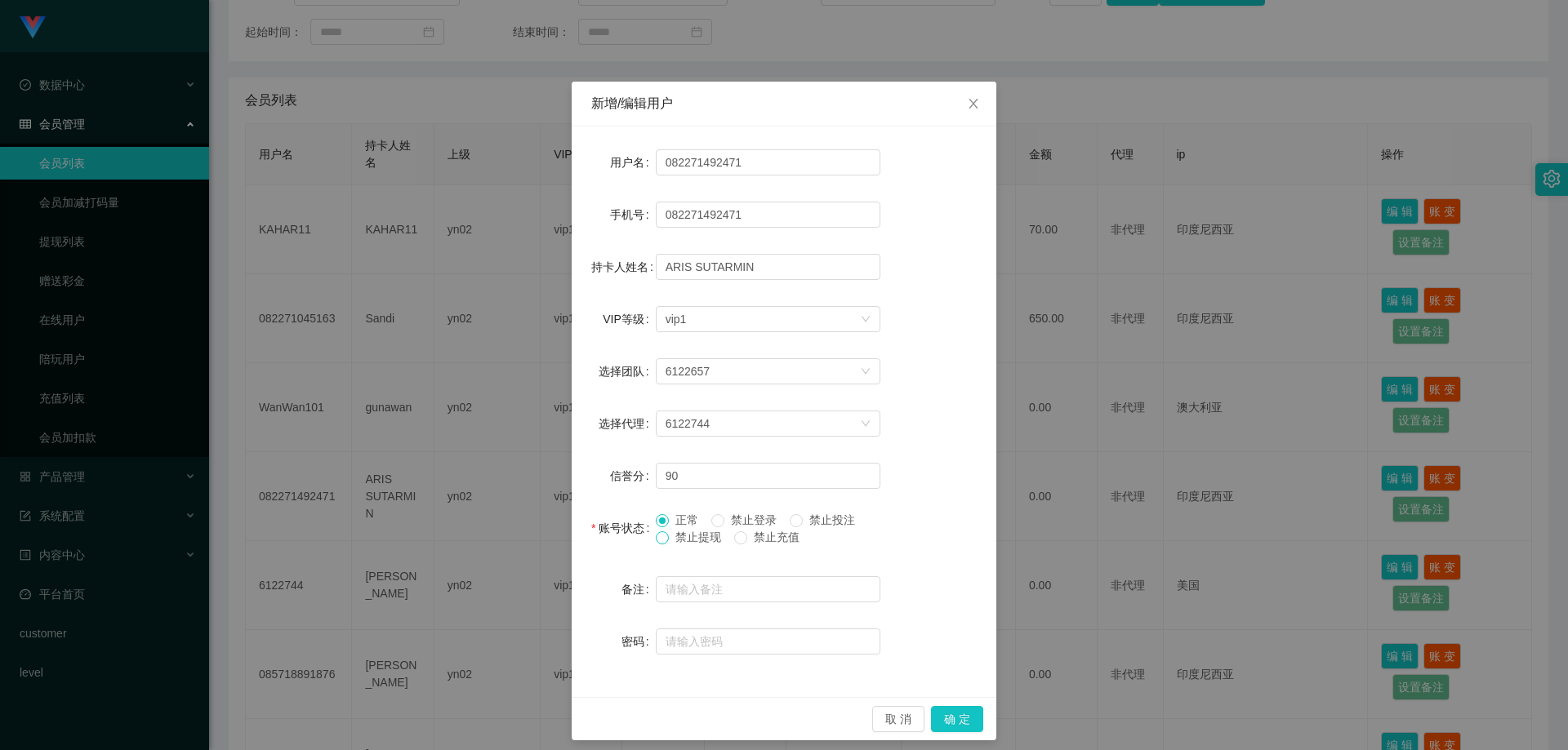
click at [656, 544] on span at bounding box center [662, 538] width 13 height 13
click at [978, 714] on div "取 消 确 定" at bounding box center [784, 718] width 425 height 43
click at [952, 716] on button "确 定" at bounding box center [957, 718] width 53 height 26
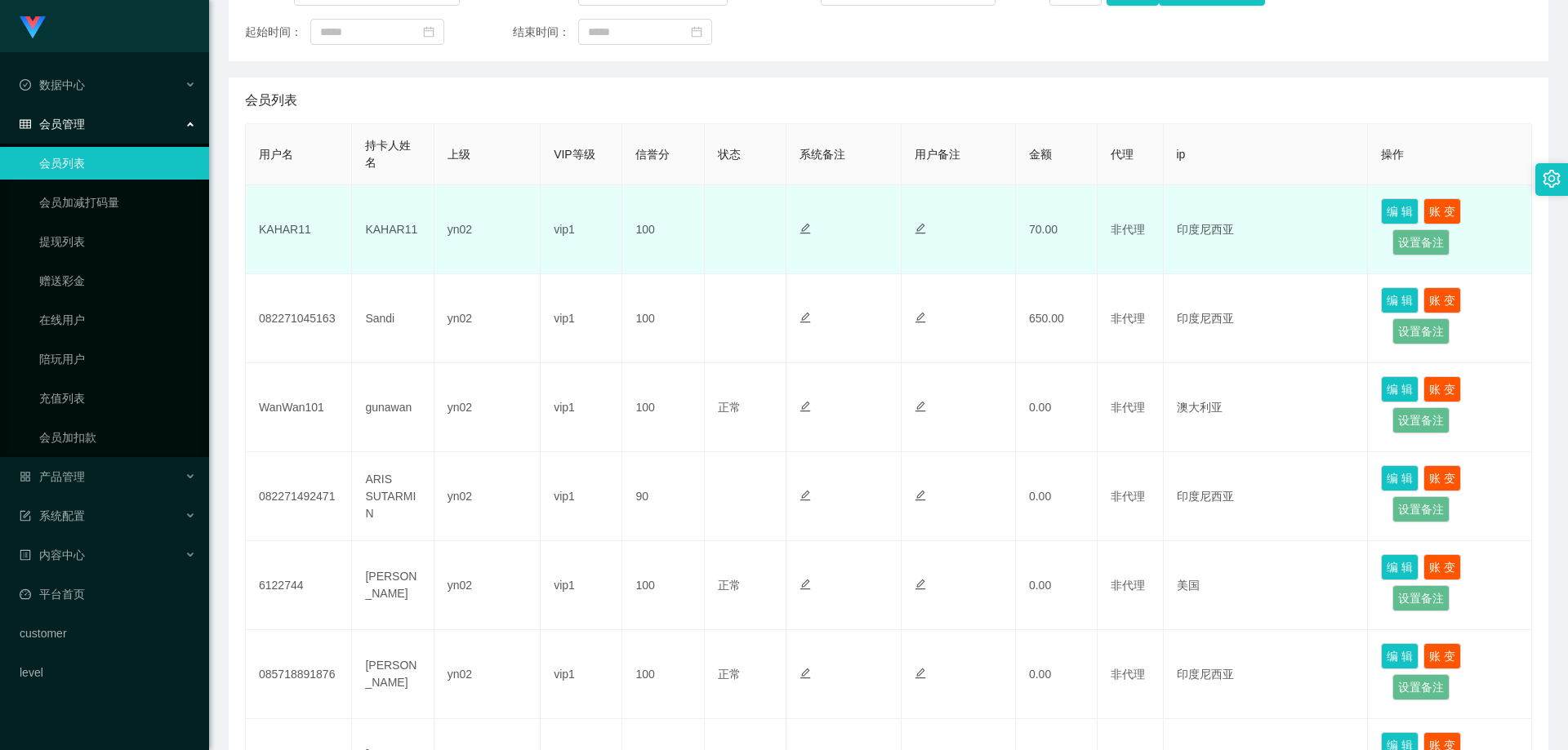
drag, startPoint x: 1286, startPoint y: 500, endPoint x: 1260, endPoint y: 485, distance: 30.0
